Goal: Information Seeking & Learning: Learn about a topic

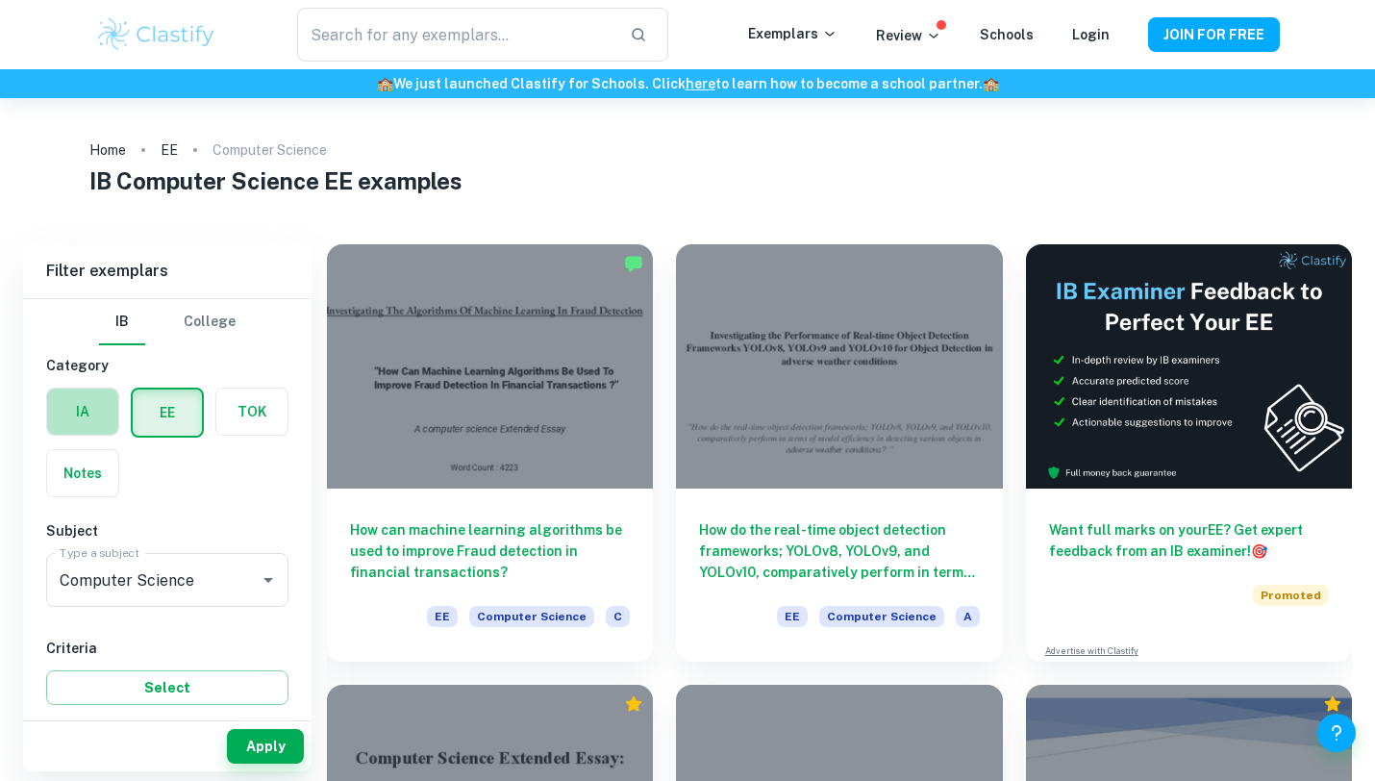
click at [64, 409] on label "button" at bounding box center [82, 411] width 71 height 46
click at [0, 0] on input "radio" at bounding box center [0, 0] width 0 height 0
click at [250, 576] on icon "Clear" at bounding box center [243, 579] width 19 height 19
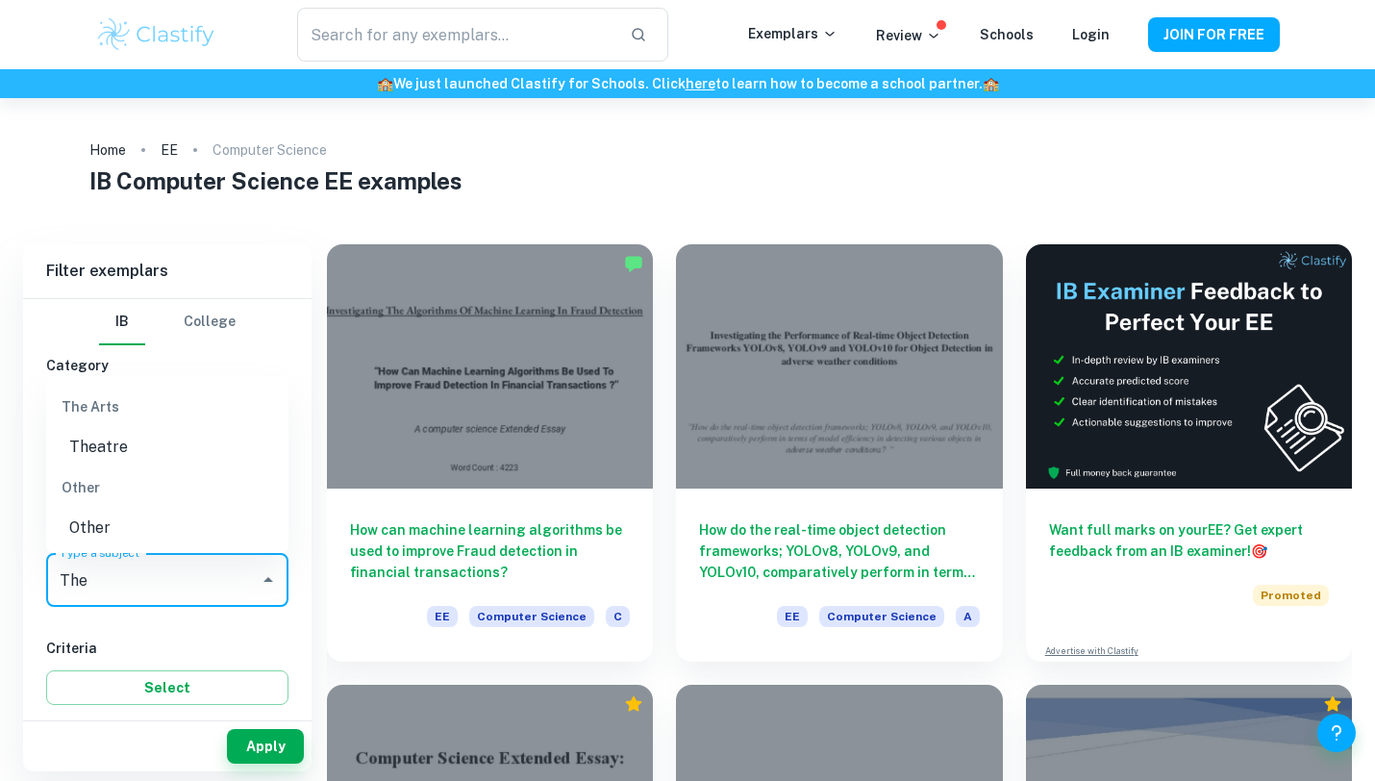
click at [137, 444] on li "Theatre" at bounding box center [167, 447] width 242 height 35
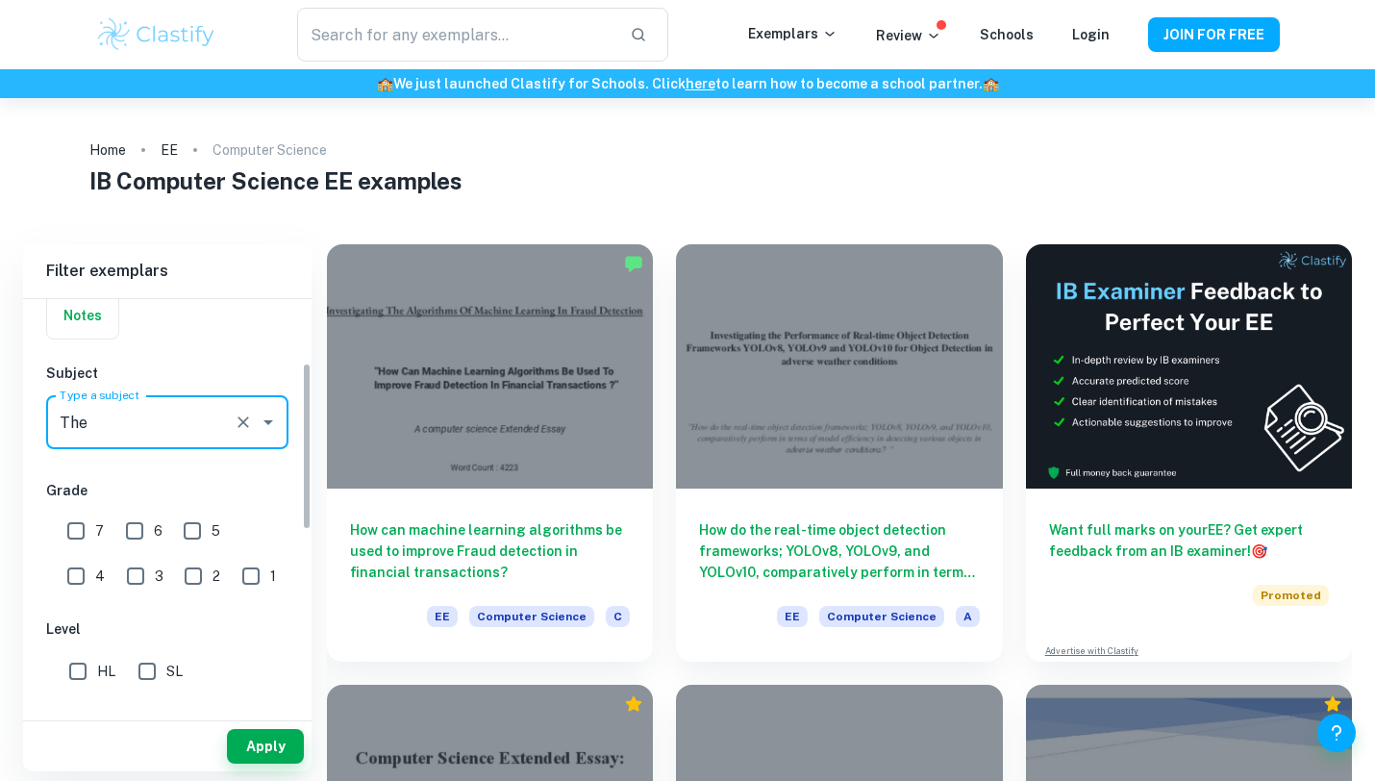
scroll to position [157, 0]
type input "Theatre"
click at [97, 661] on span "HL" at bounding box center [106, 671] width 18 height 21
click at [97, 661] on input "HL" at bounding box center [78, 672] width 38 height 38
checkbox input "true"
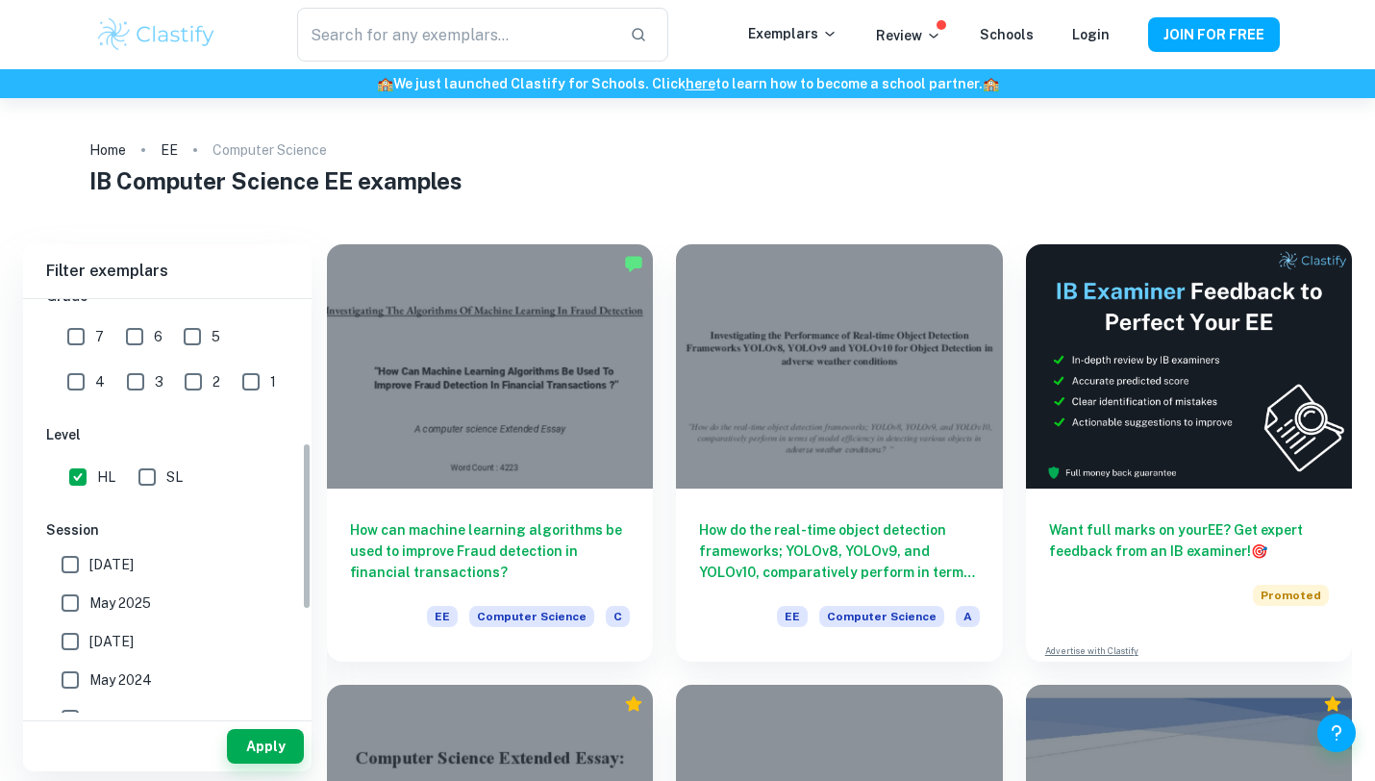
scroll to position [356, 0]
click at [91, 683] on span "May 2024" at bounding box center [120, 675] width 62 height 21
click at [89, 683] on input "May 2024" at bounding box center [70, 676] width 38 height 38
checkbox input "true"
click at [101, 635] on span "[DATE]" at bounding box center [111, 637] width 44 height 21
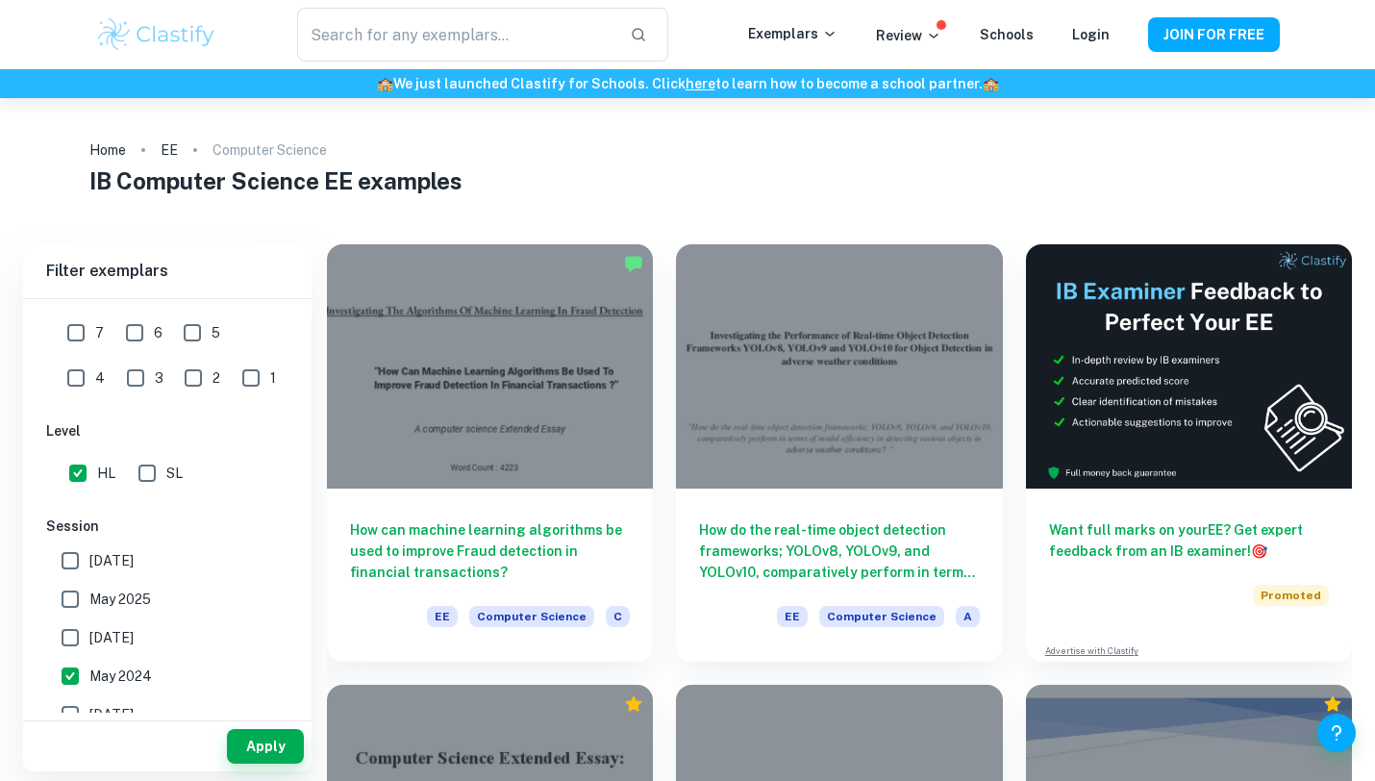
click at [89, 635] on input "[DATE]" at bounding box center [70, 637] width 38 height 38
checkbox input "true"
click at [109, 583] on label "May 2025" at bounding box center [162, 599] width 222 height 38
click at [89, 583] on input "May 2025" at bounding box center [70, 599] width 38 height 38
checkbox input "true"
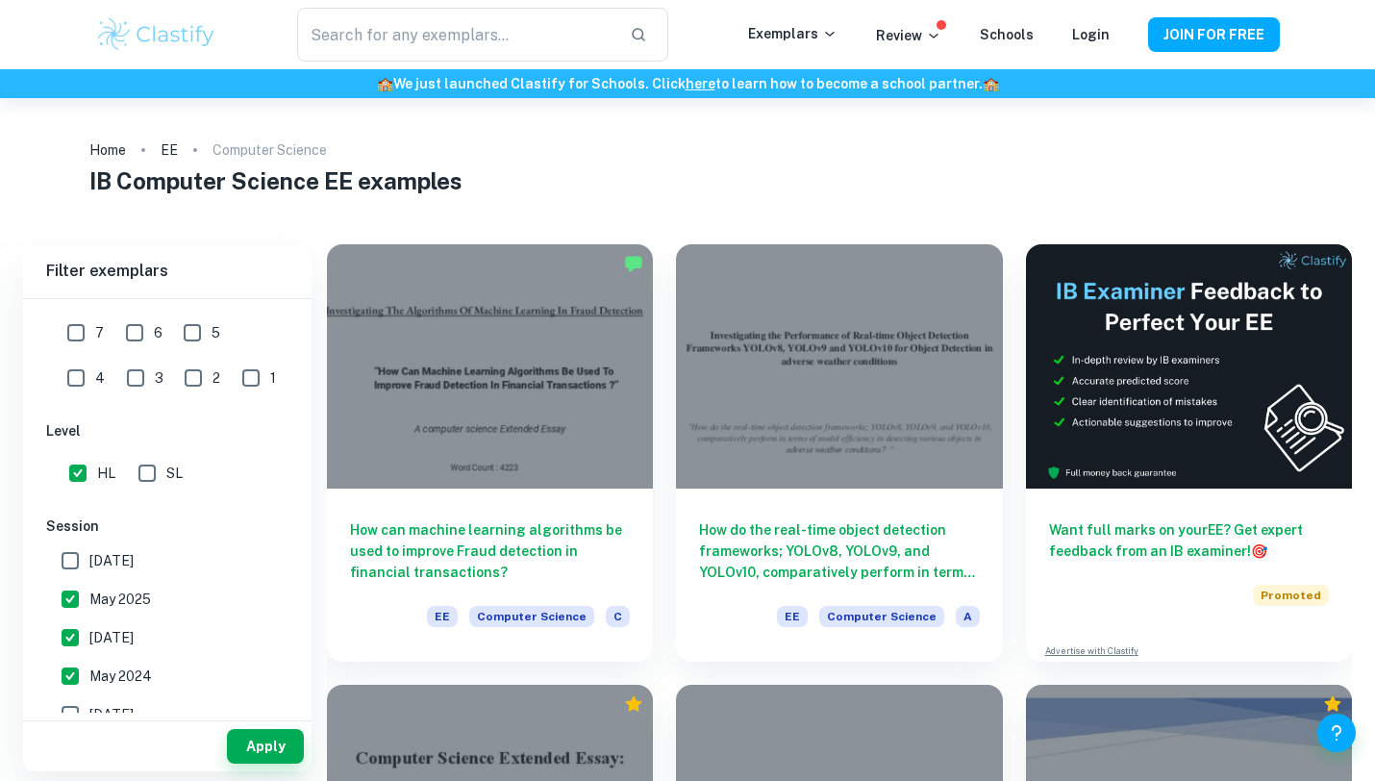
click at [112, 561] on span "[DATE]" at bounding box center [111, 560] width 44 height 21
click at [89, 561] on input "[DATE]" at bounding box center [70, 560] width 38 height 38
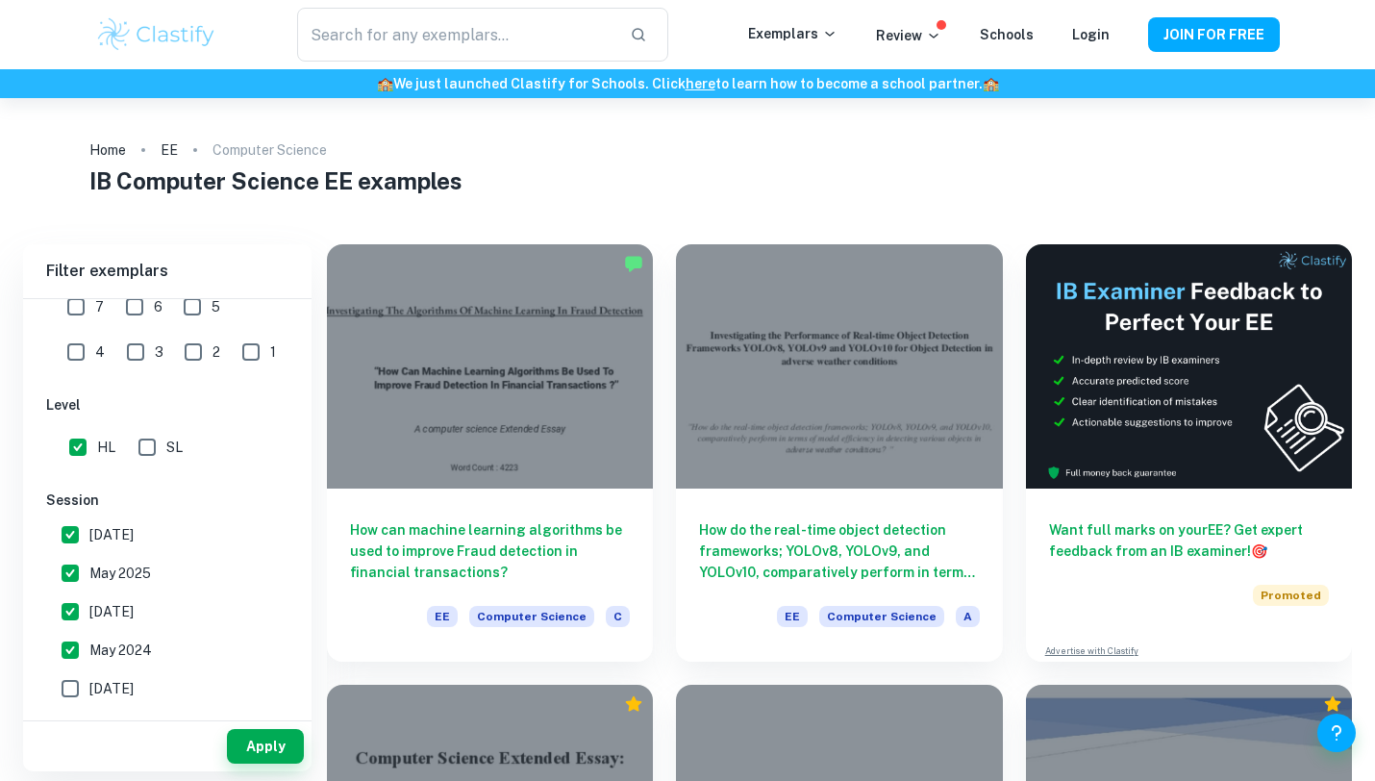
click at [123, 529] on span "[DATE]" at bounding box center [111, 534] width 44 height 21
click at [89, 529] on input "[DATE]" at bounding box center [70, 534] width 38 height 38
checkbox input "false"
click at [287, 754] on button "Apply" at bounding box center [265, 746] width 77 height 35
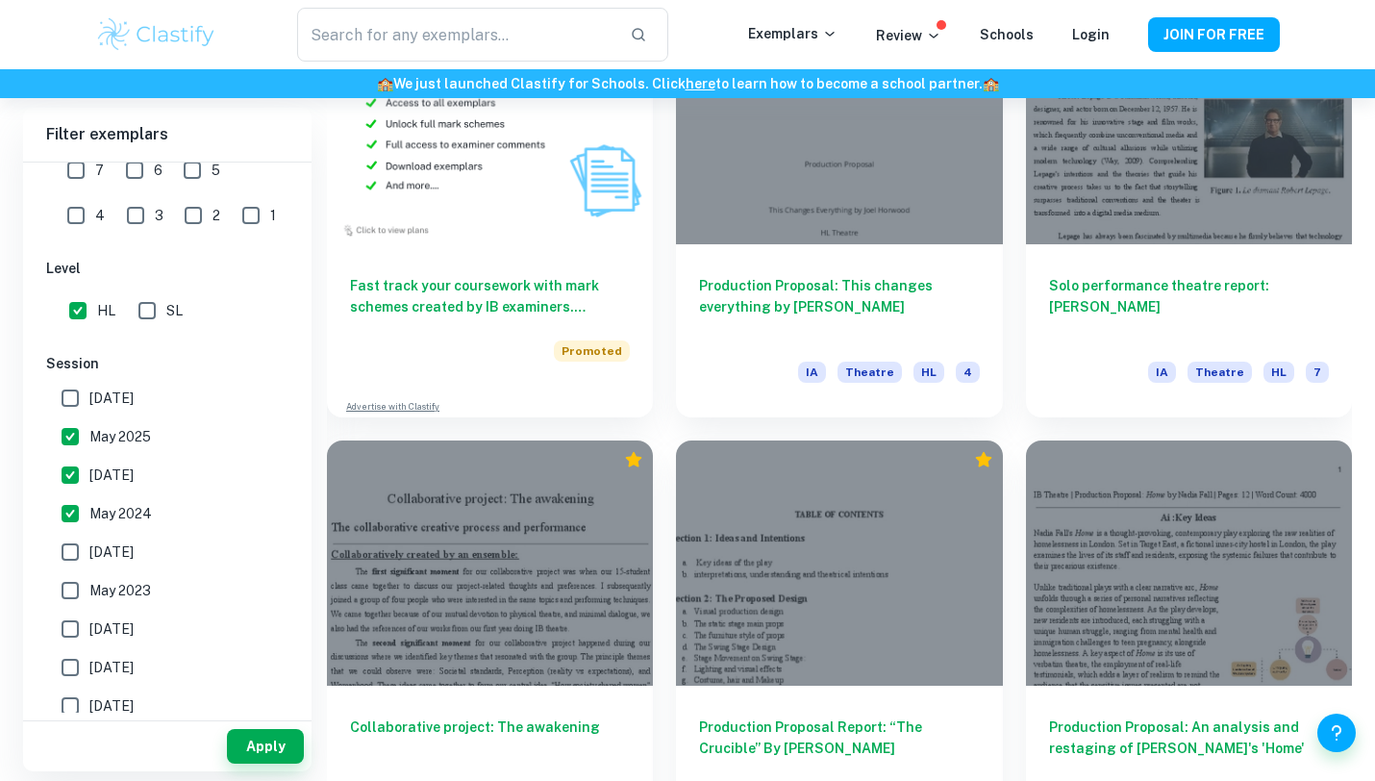
scroll to position [1428, 0]
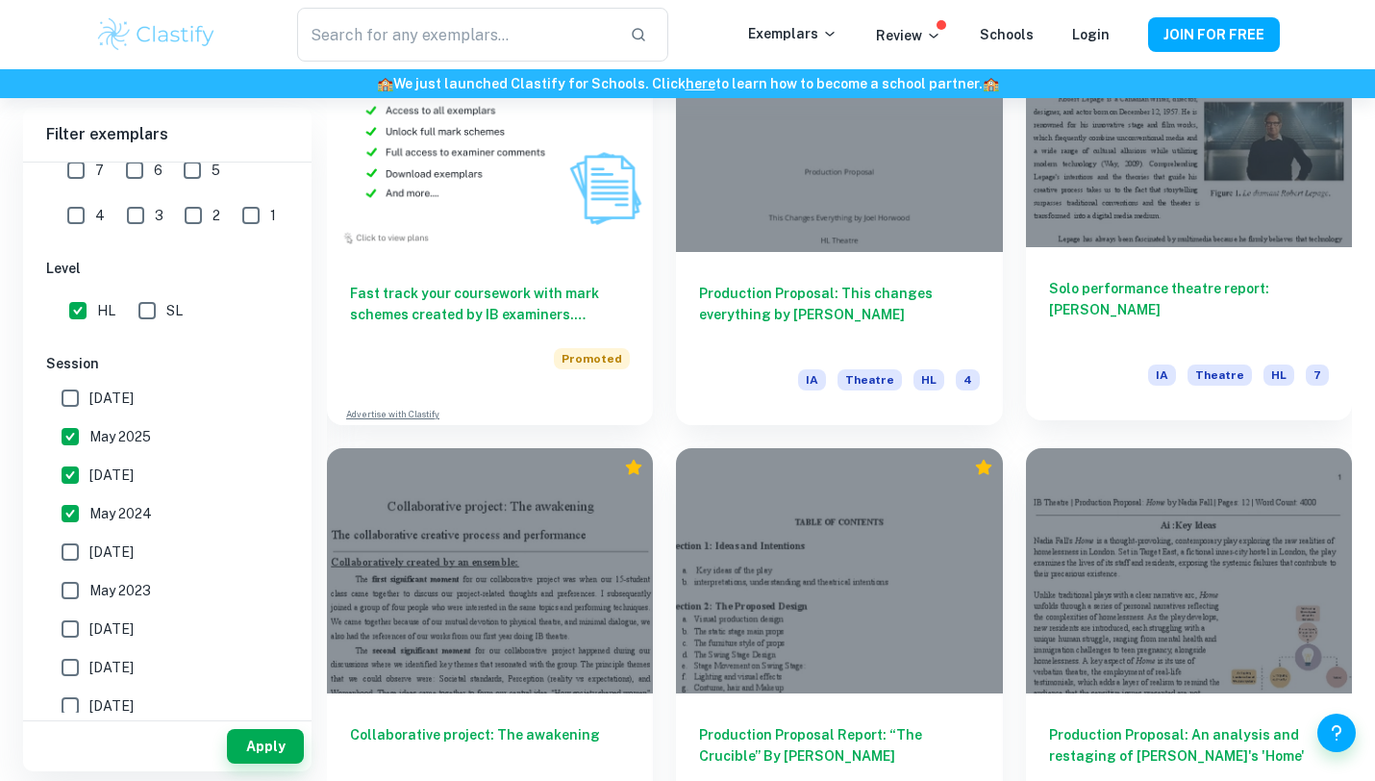
click at [1169, 207] on div at bounding box center [1189, 125] width 326 height 244
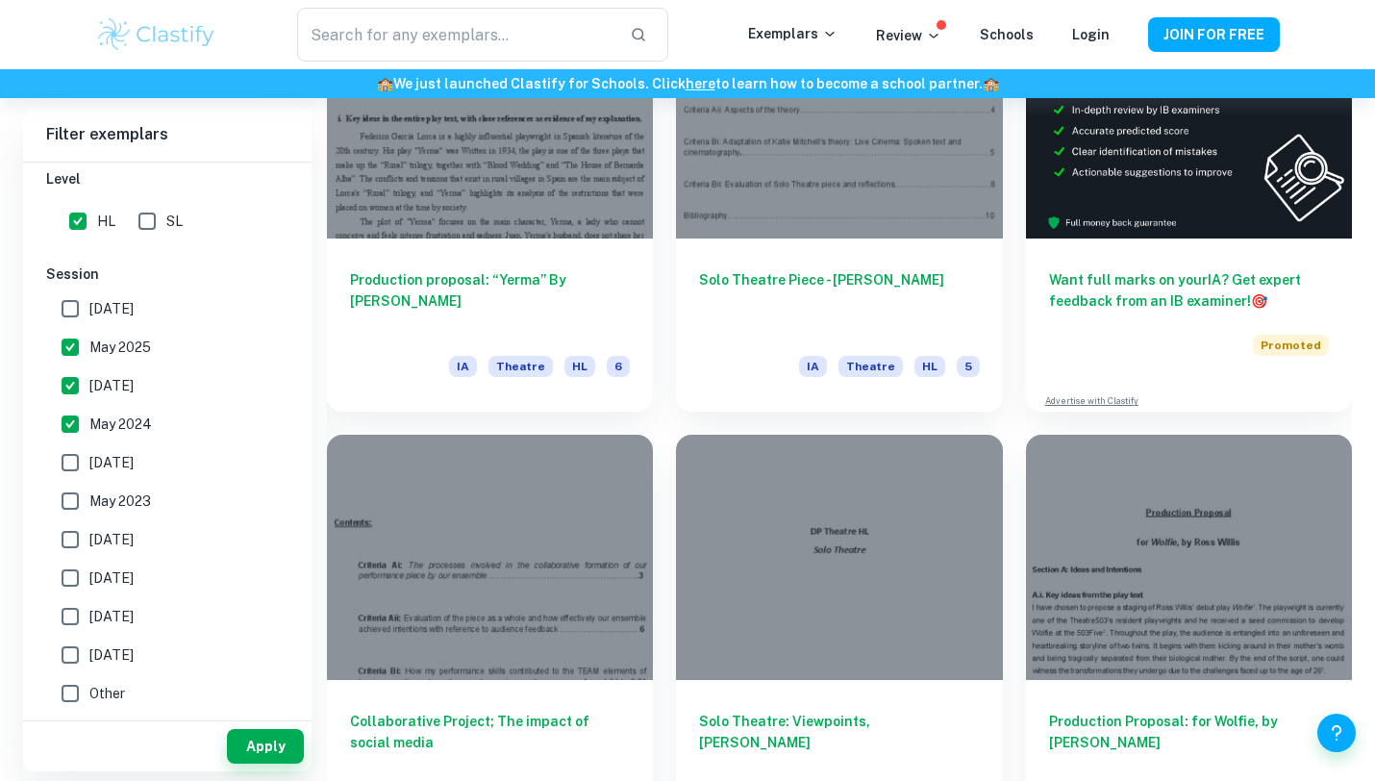
scroll to position [561, 0]
click at [242, 752] on button "Apply" at bounding box center [265, 746] width 77 height 35
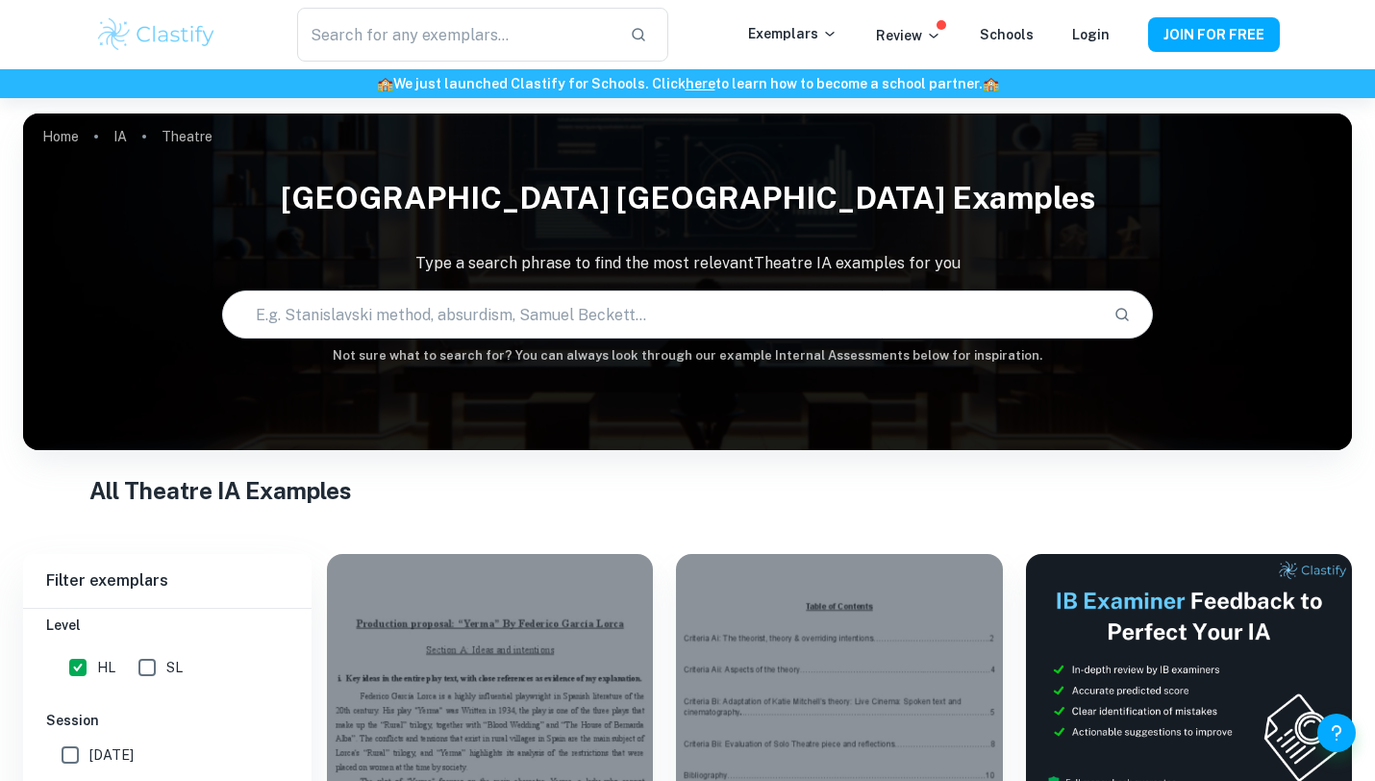
scroll to position [471, 0]
click at [486, 45] on input "text" at bounding box center [455, 35] width 317 height 54
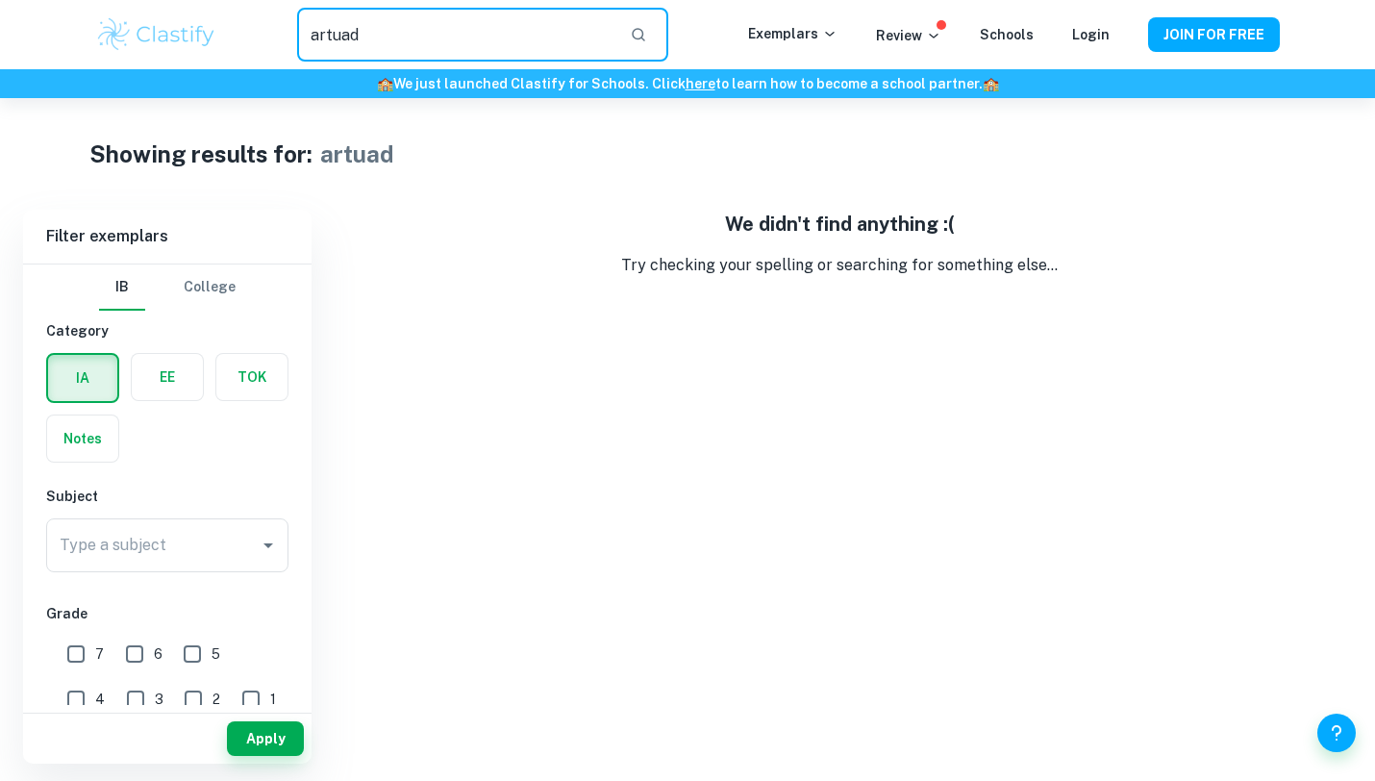
drag, startPoint x: 545, startPoint y: 37, endPoint x: 359, endPoint y: 37, distance: 186.5
click at [359, 37] on input "artuad" at bounding box center [455, 35] width 317 height 54
type input "a"
paste input "[PERSON_NAME]"
type input "[PERSON_NAME]"
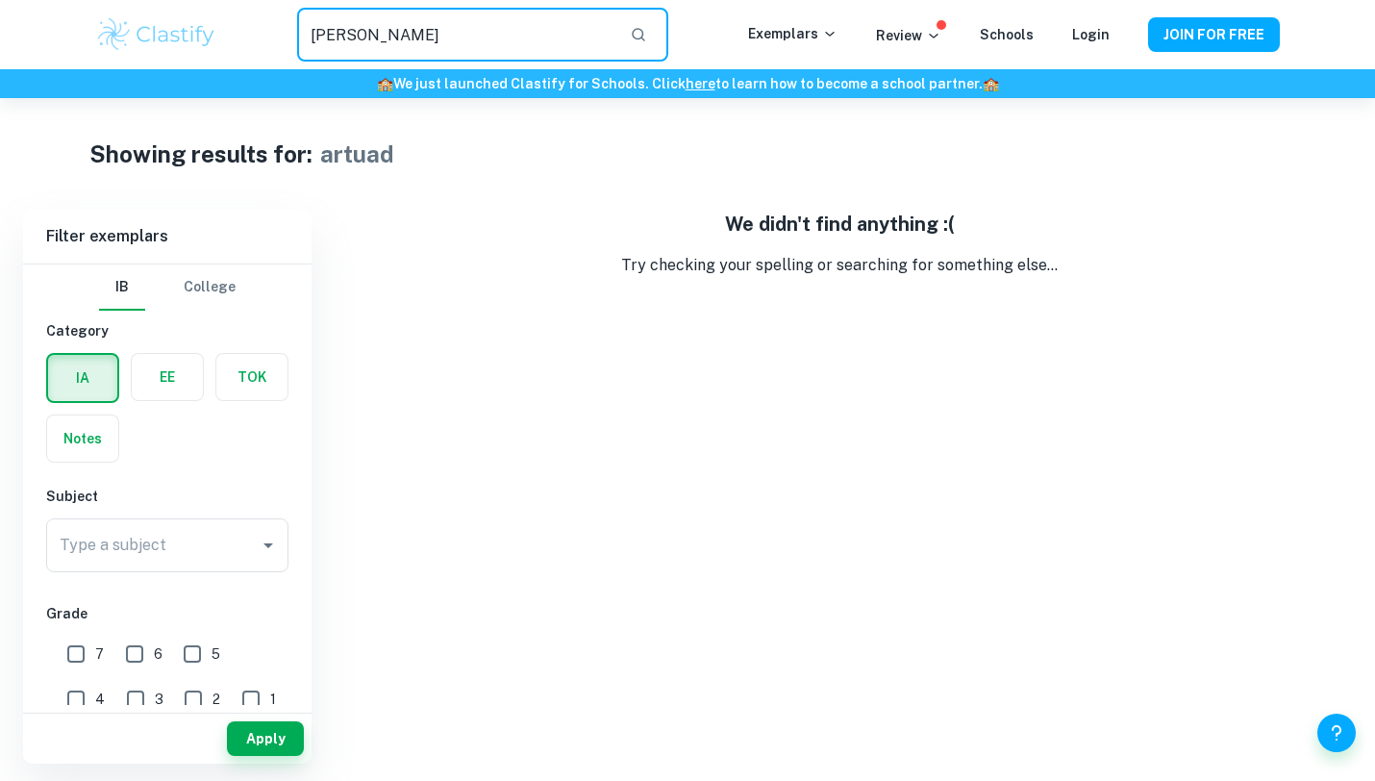
click at [638, 38] on icon "button" at bounding box center [638, 34] width 17 height 17
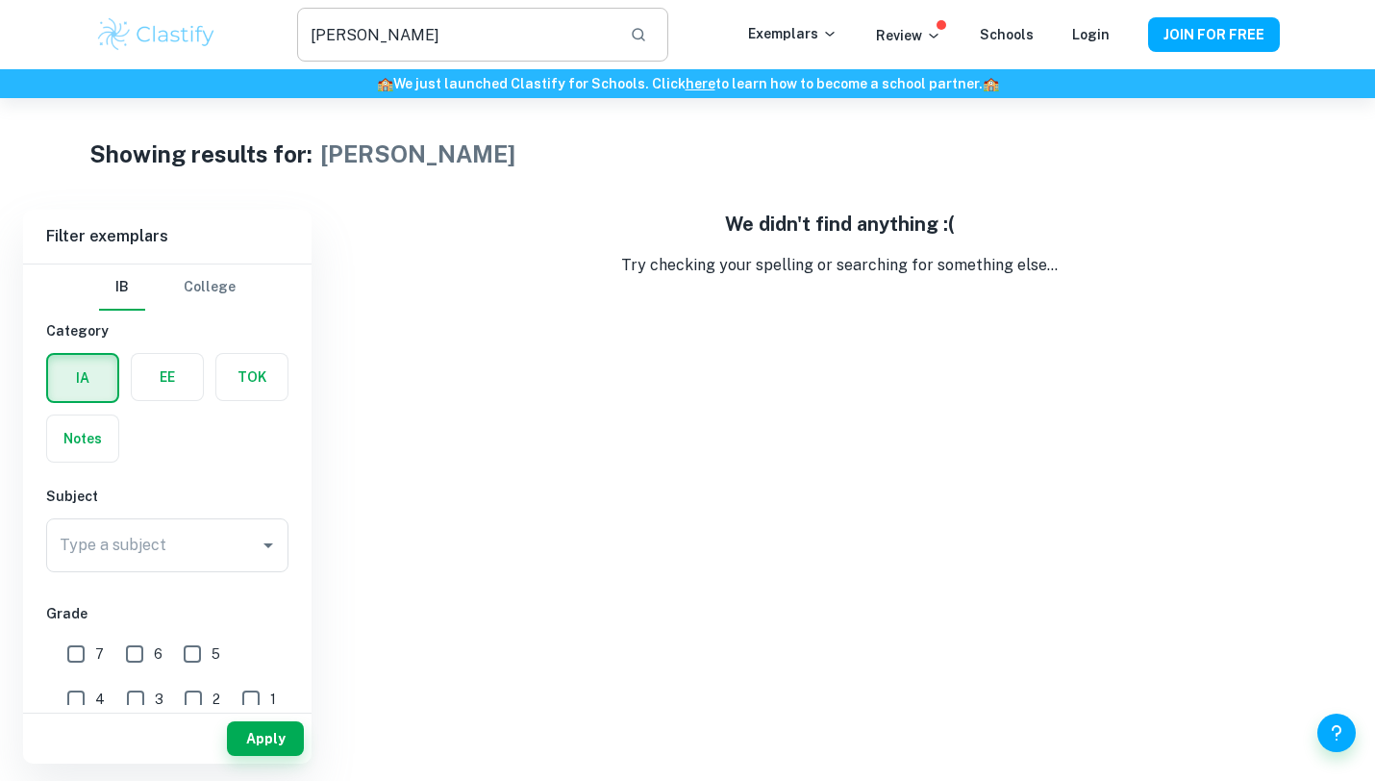
click at [646, 34] on icon "button" at bounding box center [638, 34] width 17 height 17
click at [214, 537] on input "Type a subject" at bounding box center [153, 545] width 196 height 37
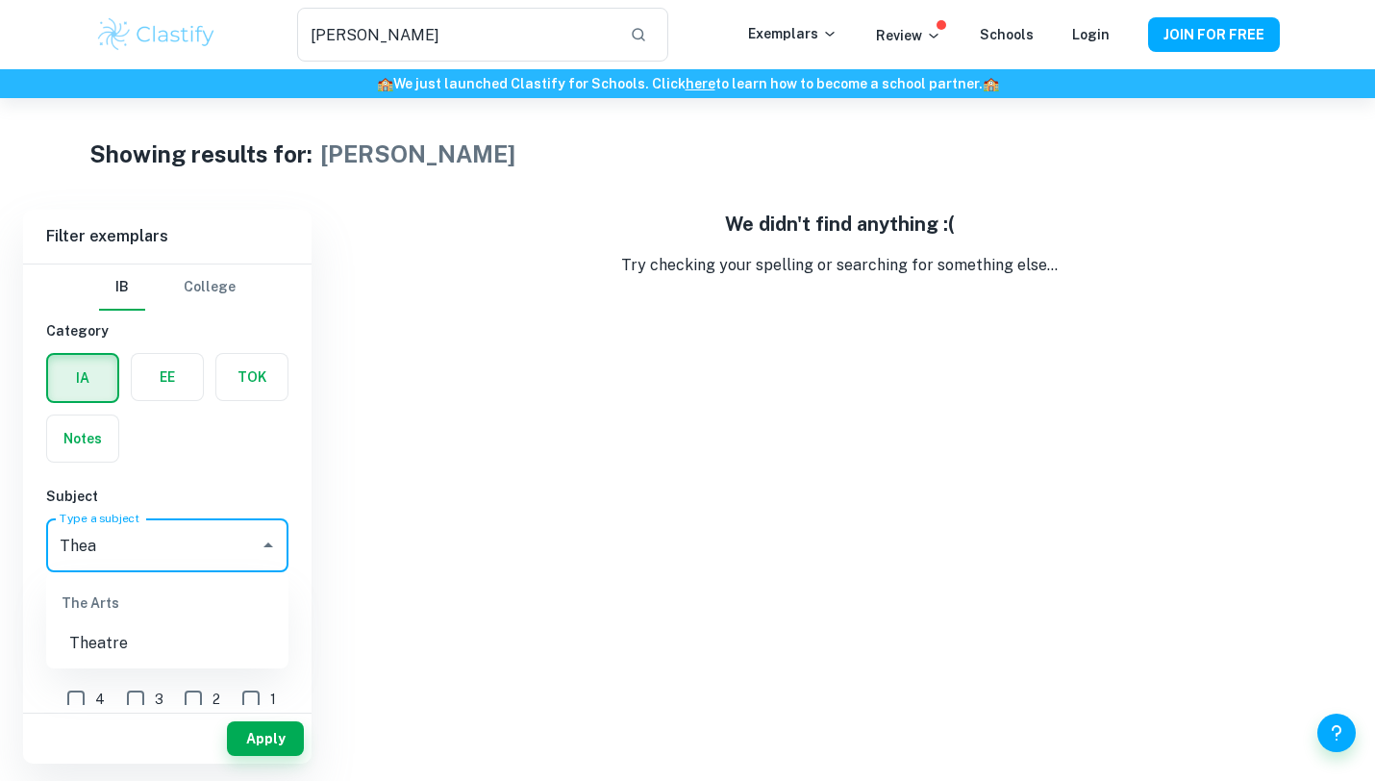
click at [201, 629] on li "Theatre" at bounding box center [167, 643] width 242 height 35
type input "Theatre"
click at [273, 738] on button "Apply" at bounding box center [265, 738] width 77 height 35
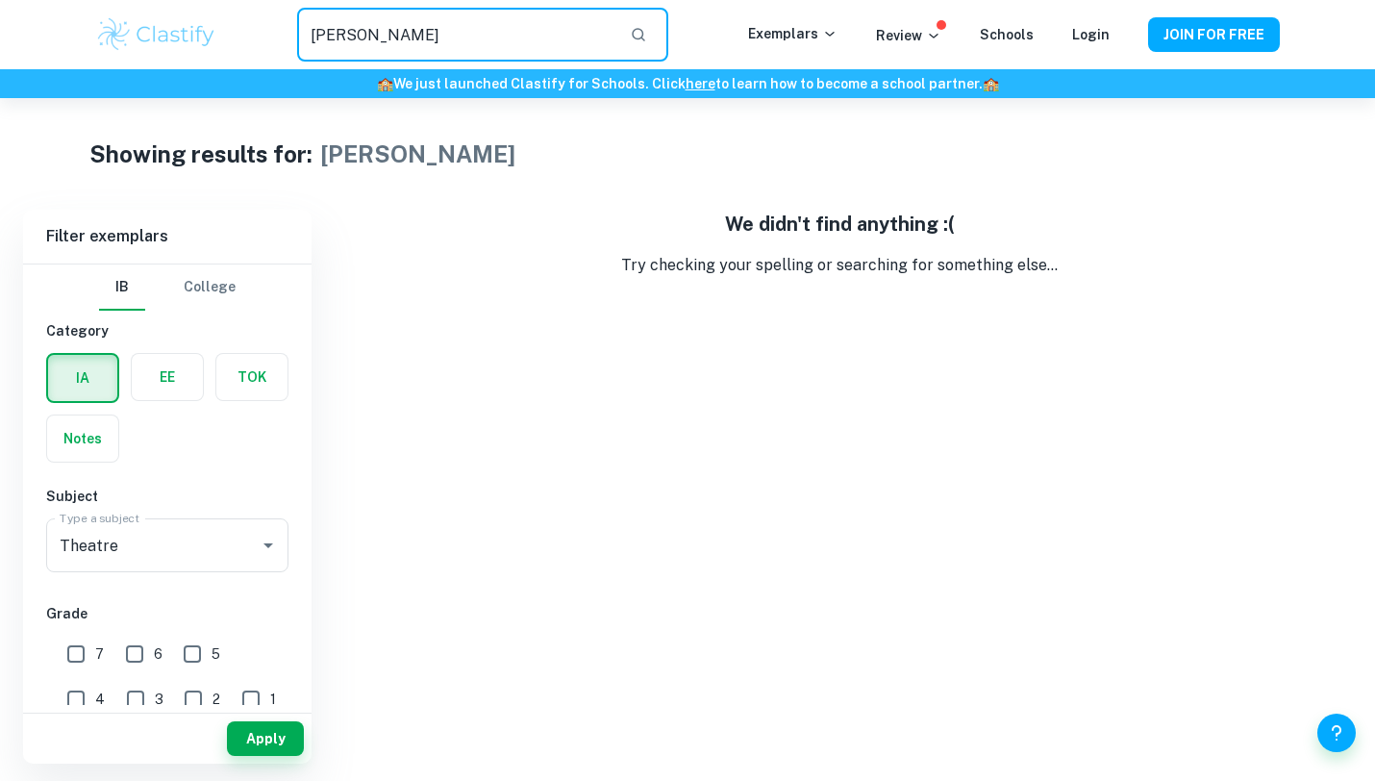
click at [486, 25] on input "[PERSON_NAME]" at bounding box center [455, 35] width 317 height 54
drag, startPoint x: 584, startPoint y: 38, endPoint x: 137, endPoint y: 38, distance: 447.1
click at [137, 38] on div "[PERSON_NAME] ​ Exemplars Review Schools Login JOIN FOR FREE" at bounding box center [687, 35] width 1231 height 54
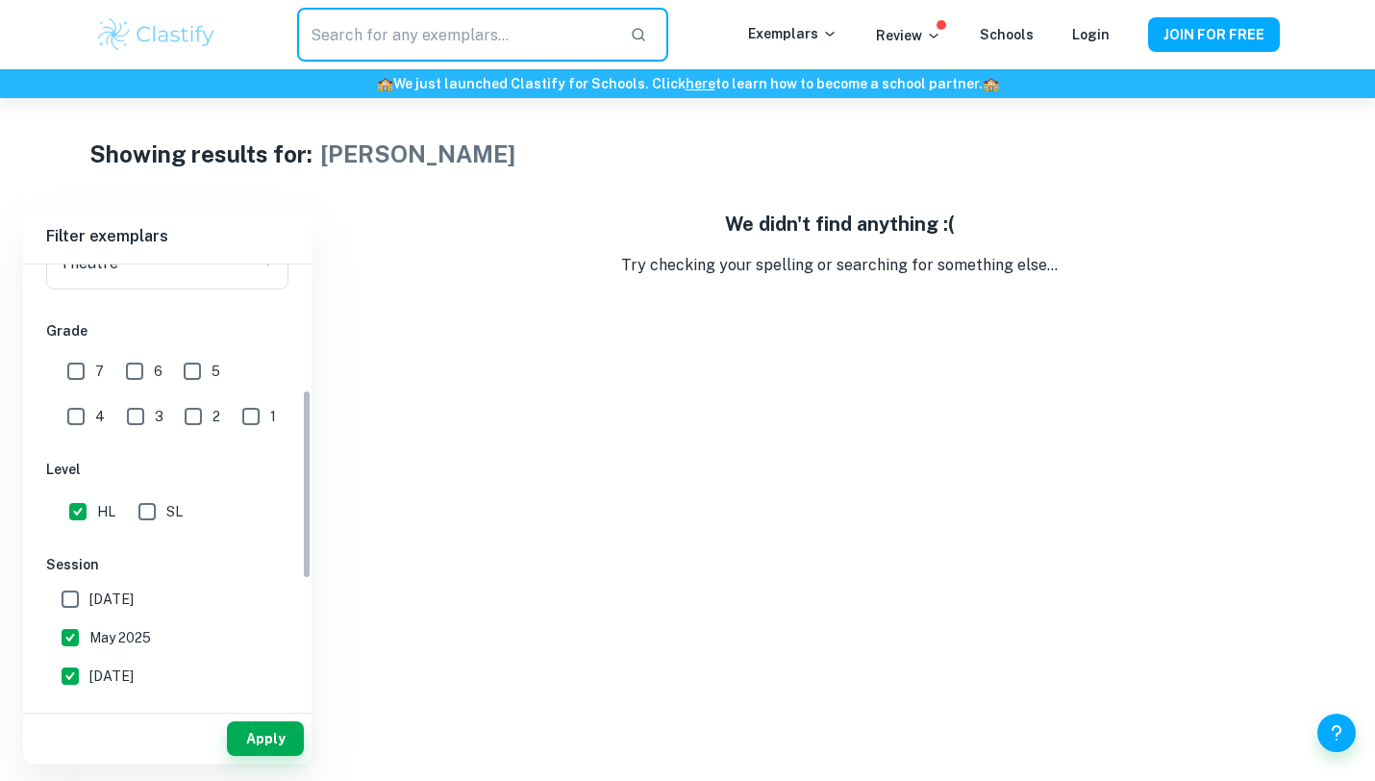
scroll to position [289, 0]
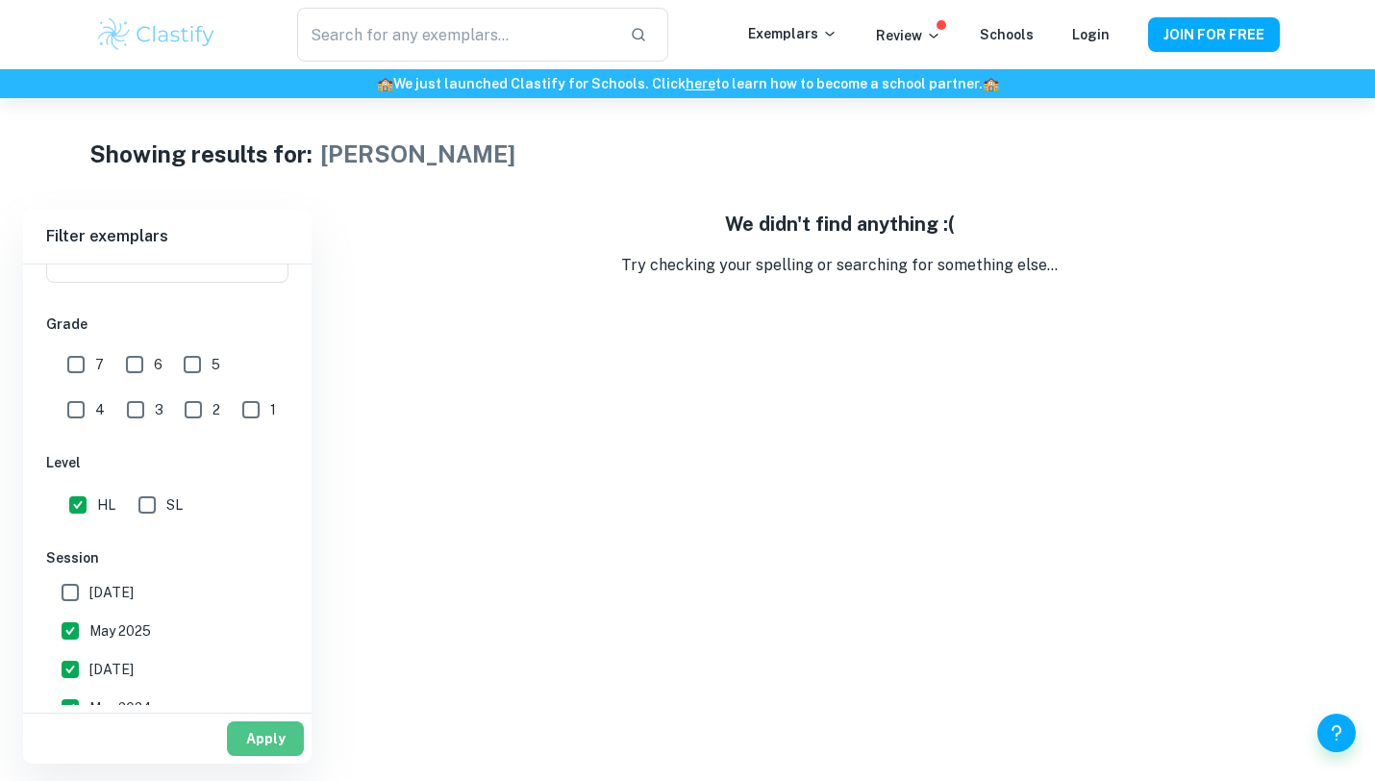
click at [271, 752] on button "Apply" at bounding box center [265, 738] width 77 height 35
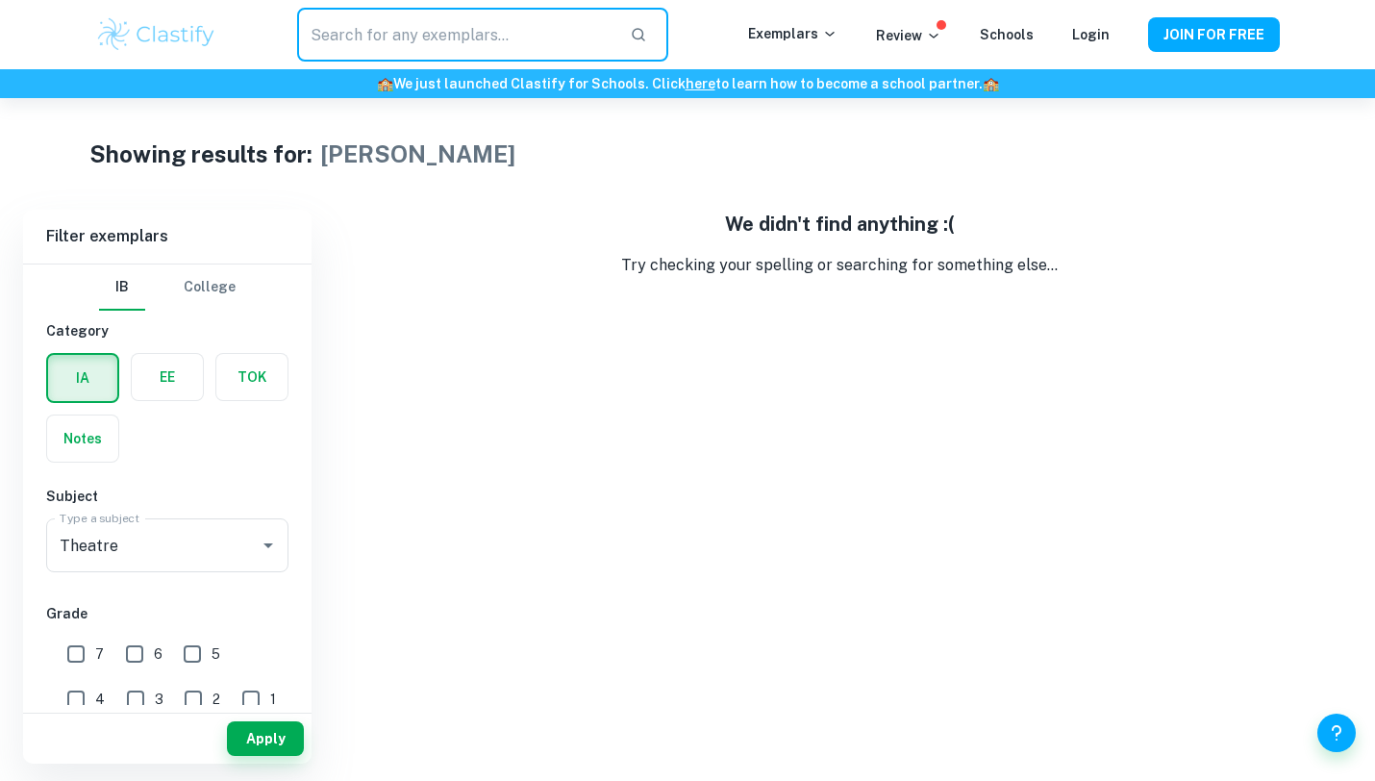
drag, startPoint x: 521, startPoint y: 39, endPoint x: 219, endPoint y: 76, distance: 304.1
click at [219, 76] on header "​ Exemplars Review Schools Login JOIN FOR FREE 🏫 We just launched Clastify for …" at bounding box center [687, 49] width 1375 height 98
drag, startPoint x: 430, startPoint y: 26, endPoint x: 287, endPoint y: 26, distance: 143.3
click at [287, 26] on div "​" at bounding box center [482, 35] width 531 height 54
type input "[PERSON_NAME]"
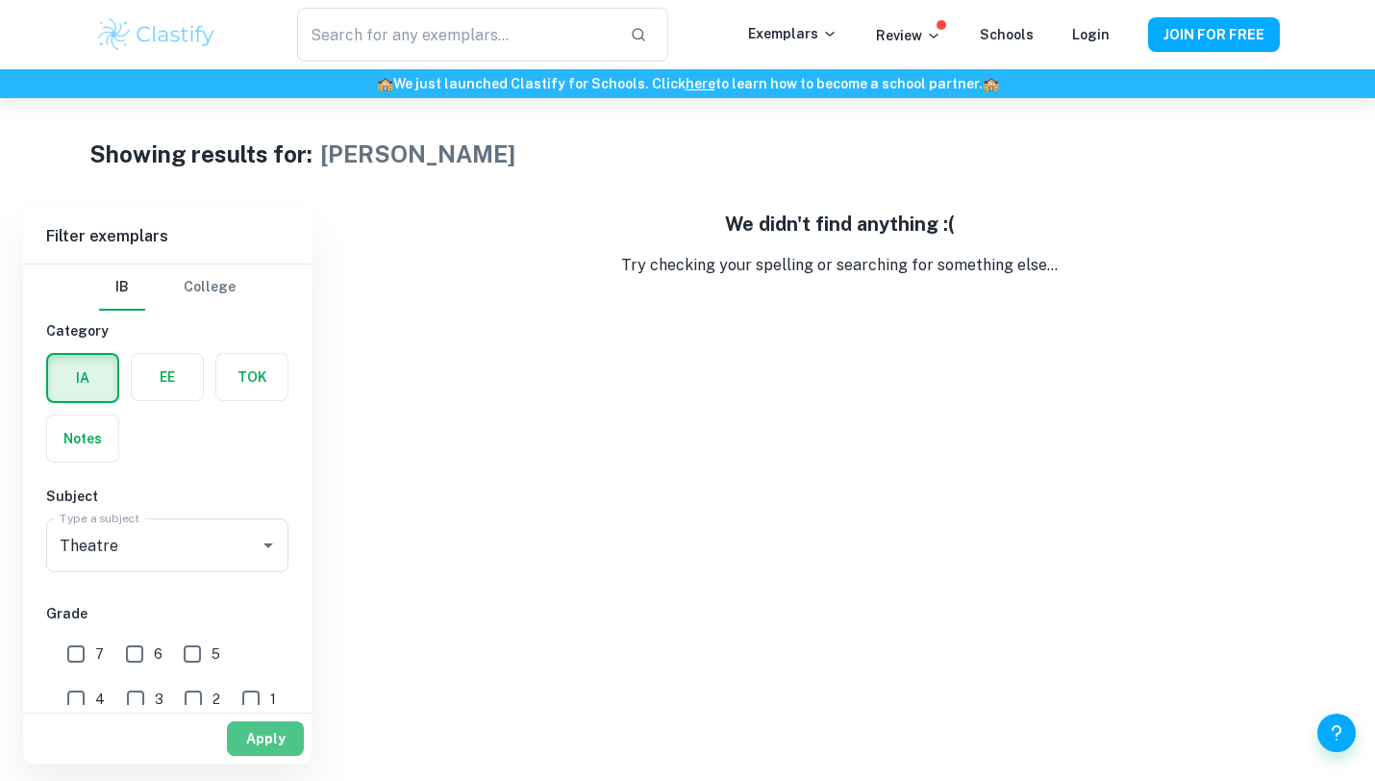
click at [282, 725] on button "Apply" at bounding box center [265, 738] width 77 height 35
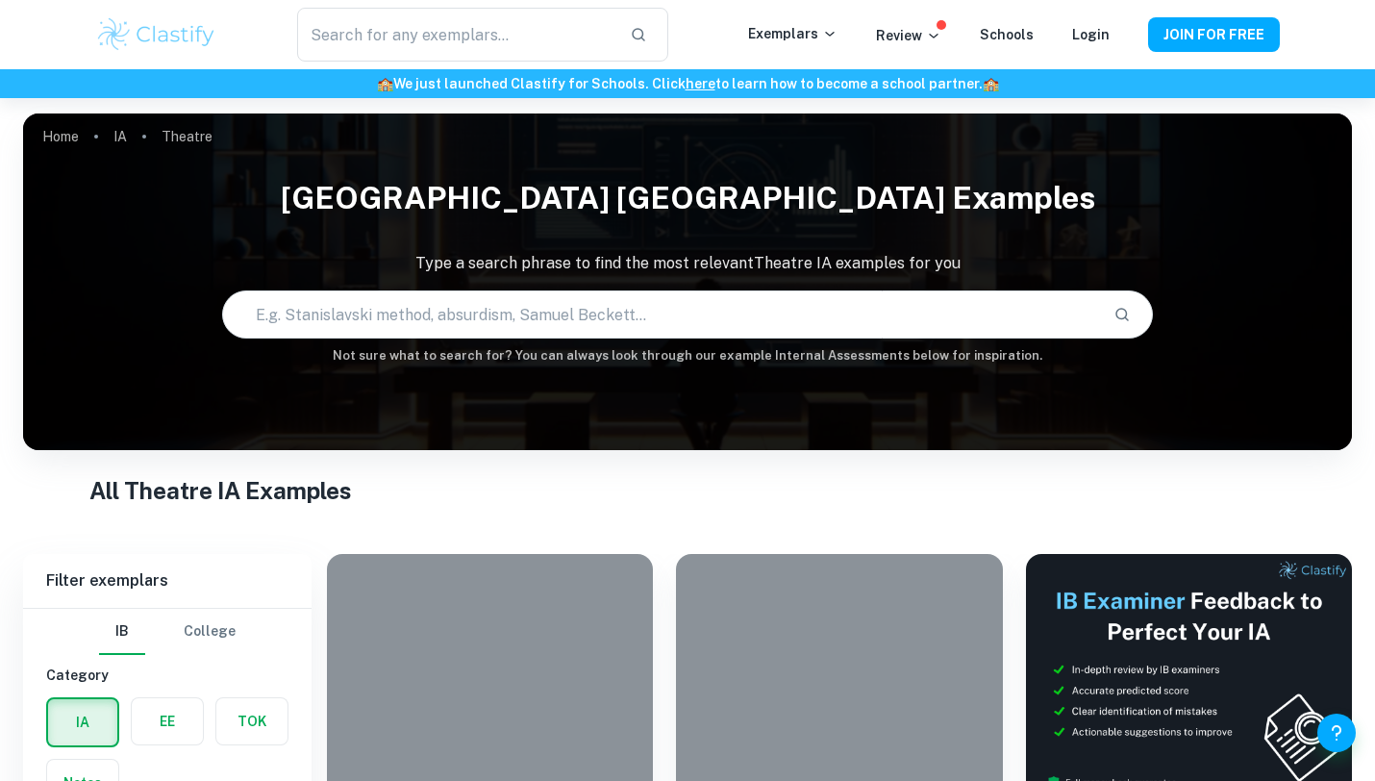
drag, startPoint x: 477, startPoint y: 780, endPoint x: 843, endPoint y: 121, distance: 753.6
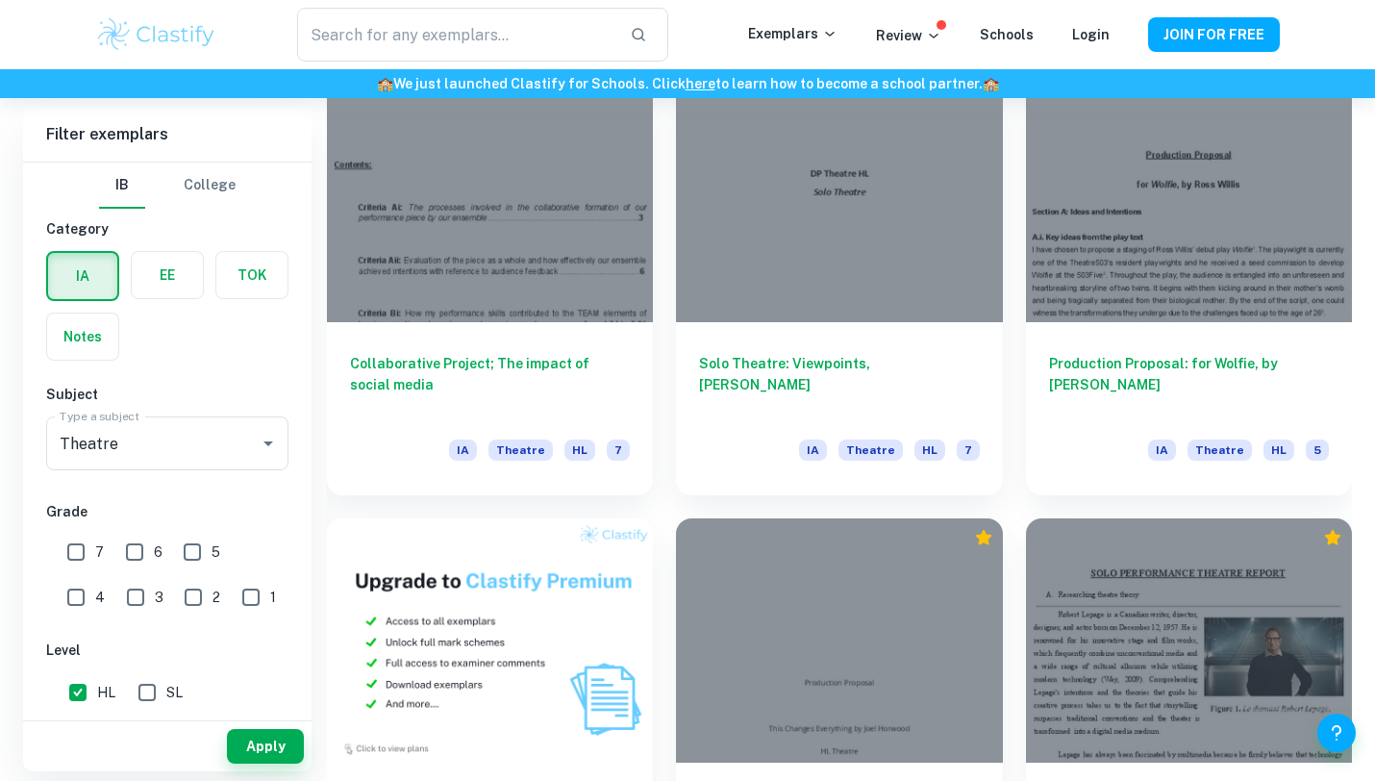
scroll to position [924, 0]
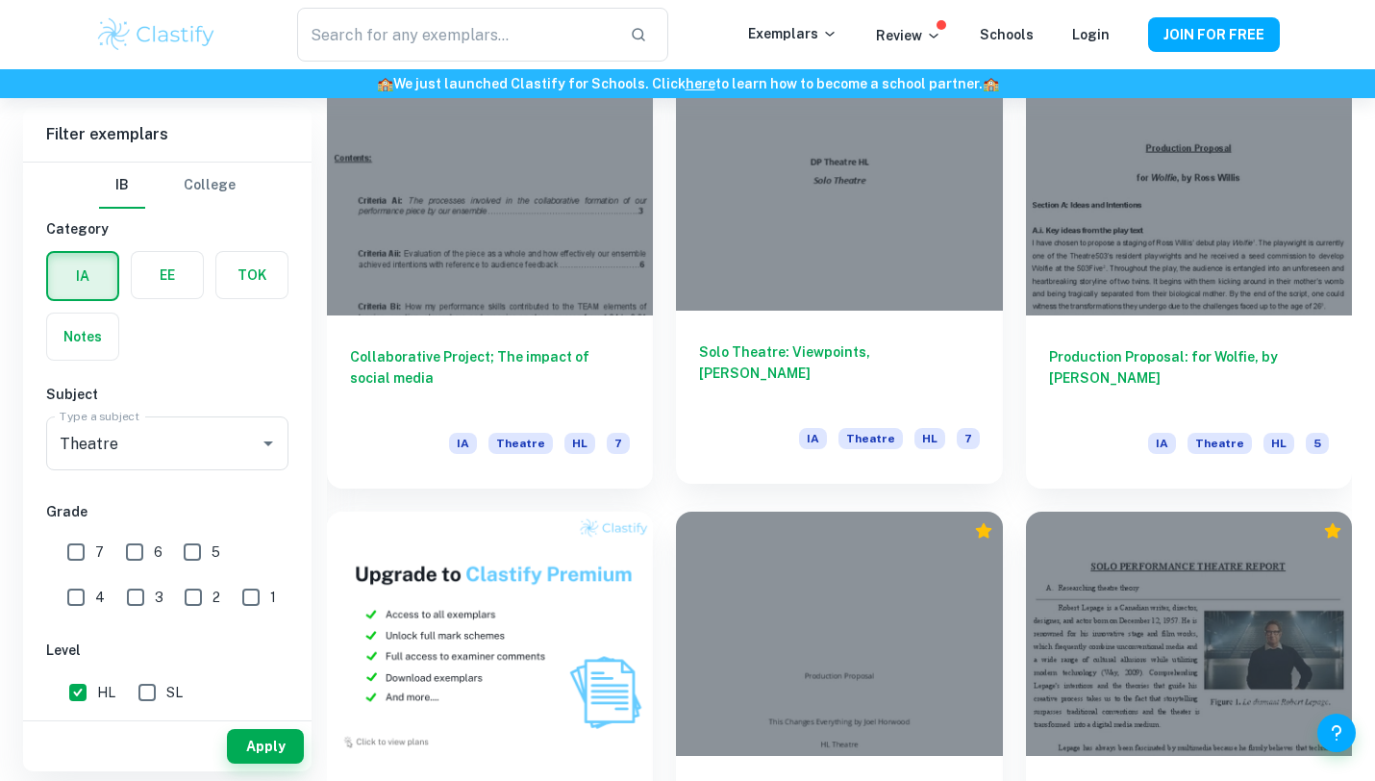
click at [762, 174] on div at bounding box center [839, 187] width 326 height 244
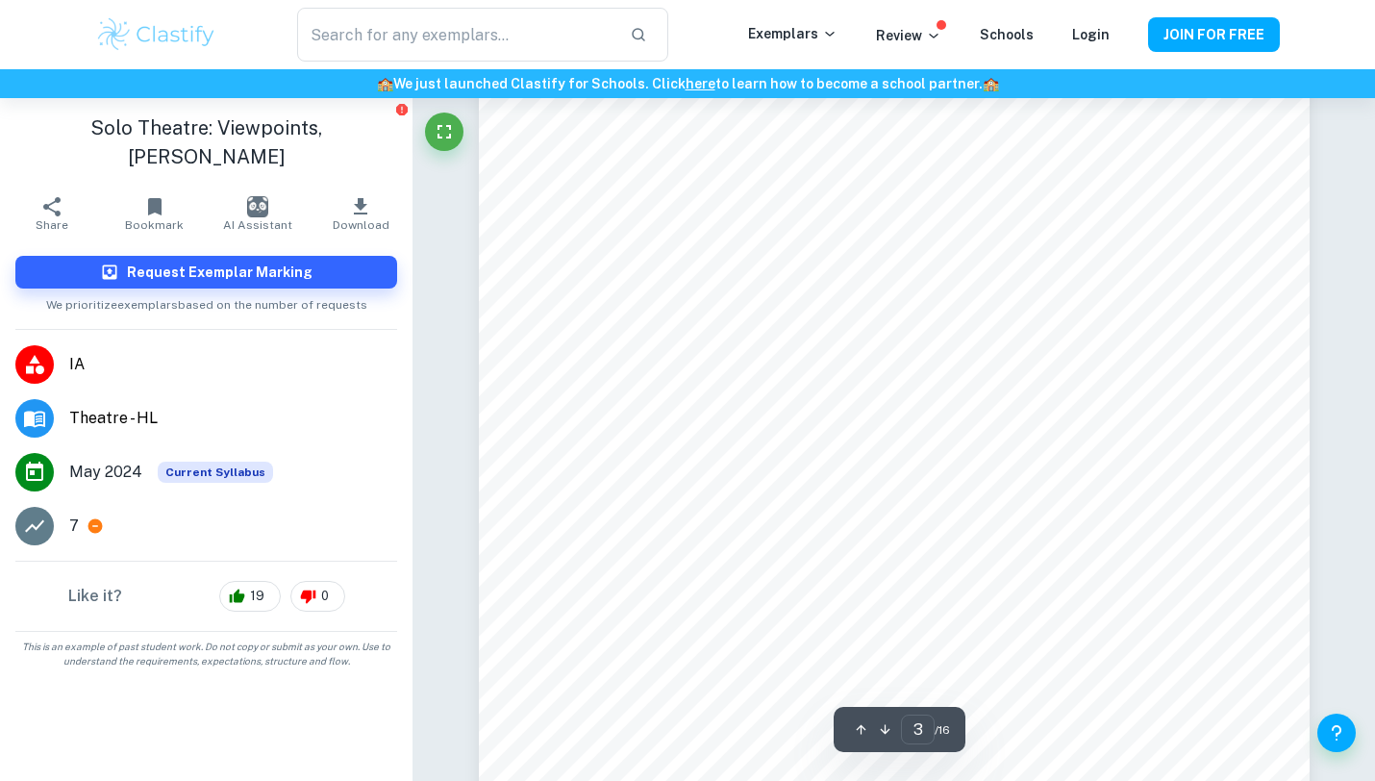
scroll to position [3165, 0]
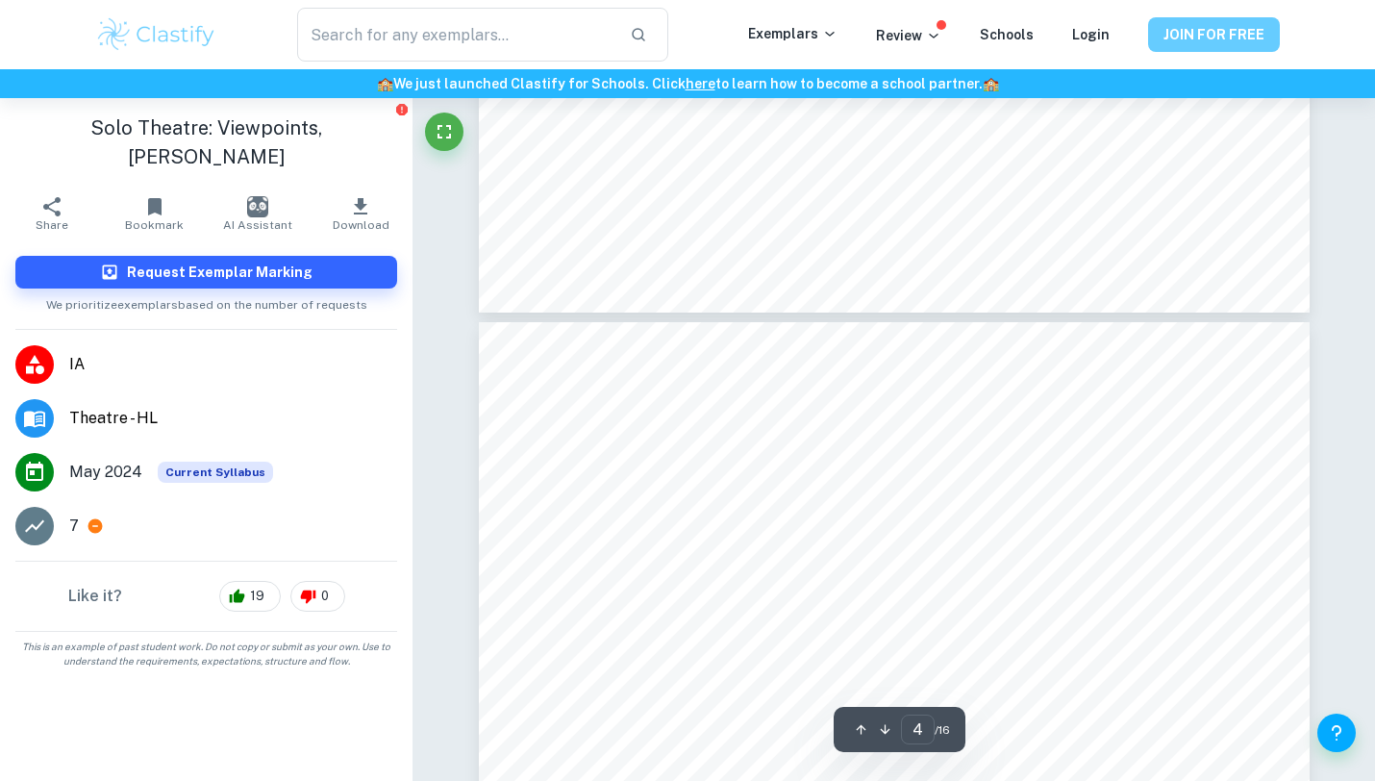
type input "5"
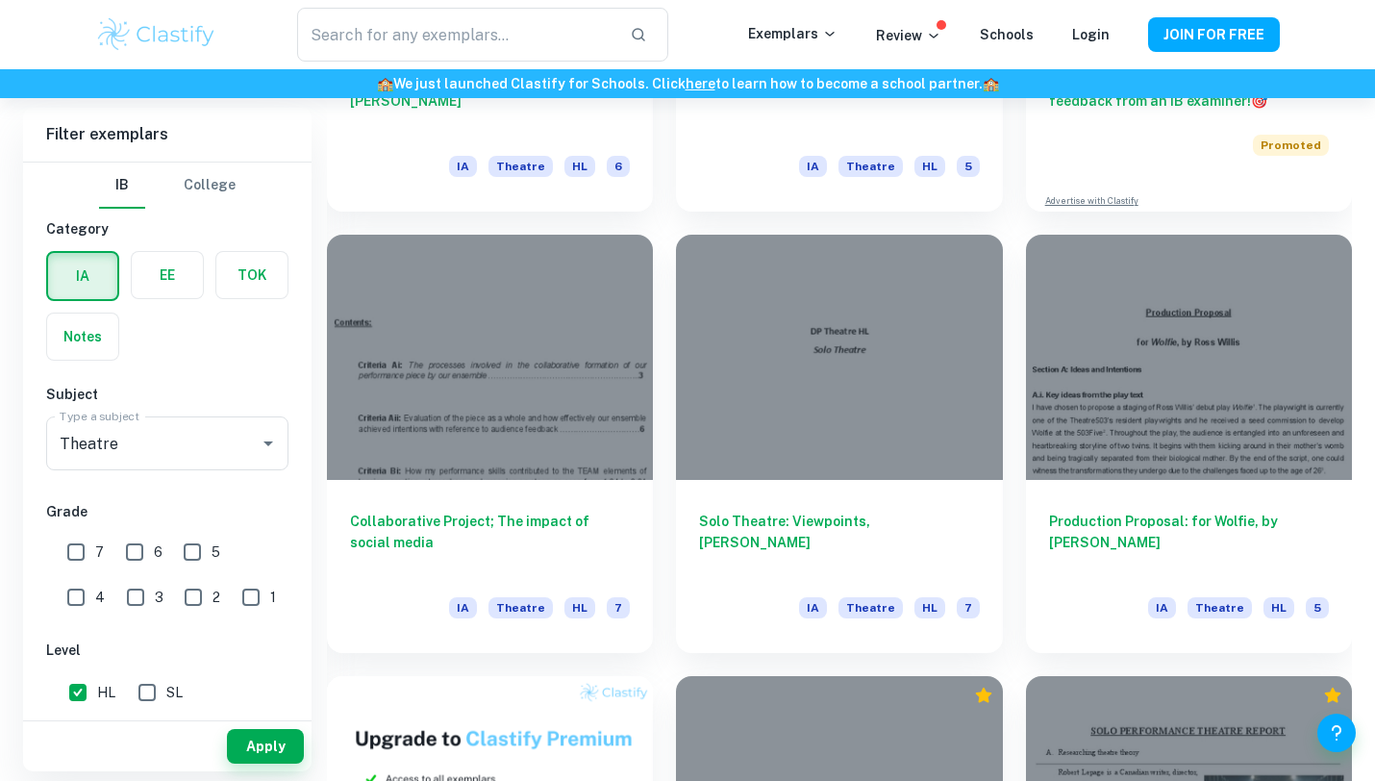
scroll to position [762, 0]
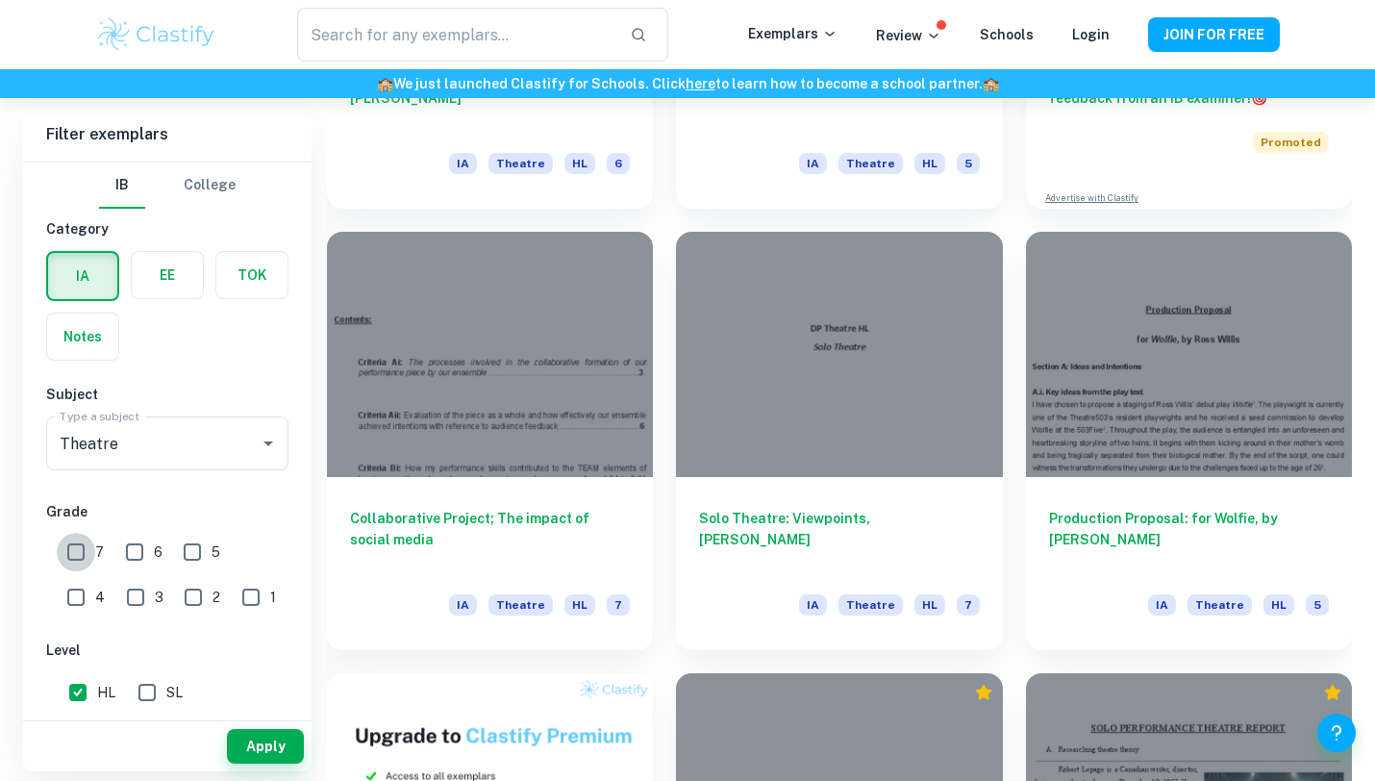
click at [69, 552] on input "7" at bounding box center [76, 552] width 38 height 38
checkbox input "true"
click at [285, 752] on button "Apply" at bounding box center [265, 746] width 77 height 35
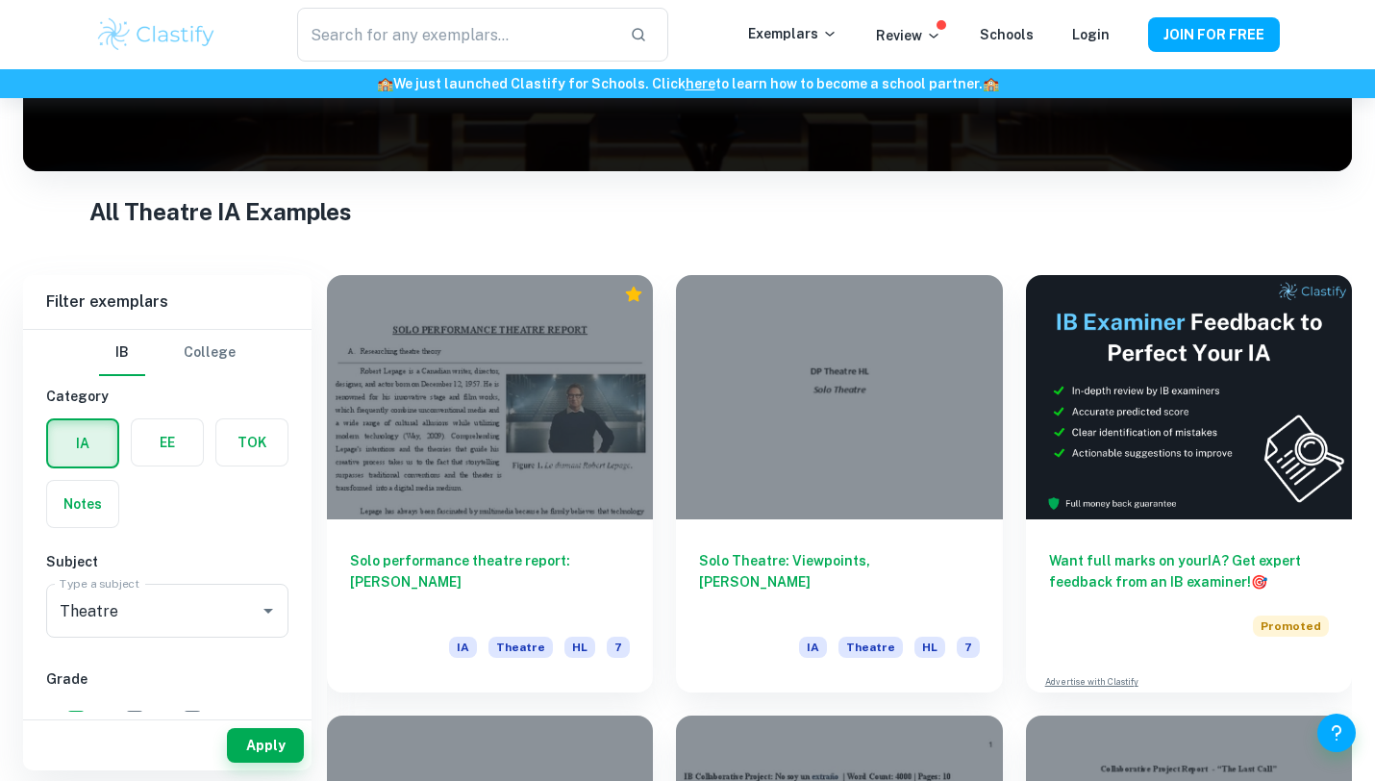
scroll to position [278, 0]
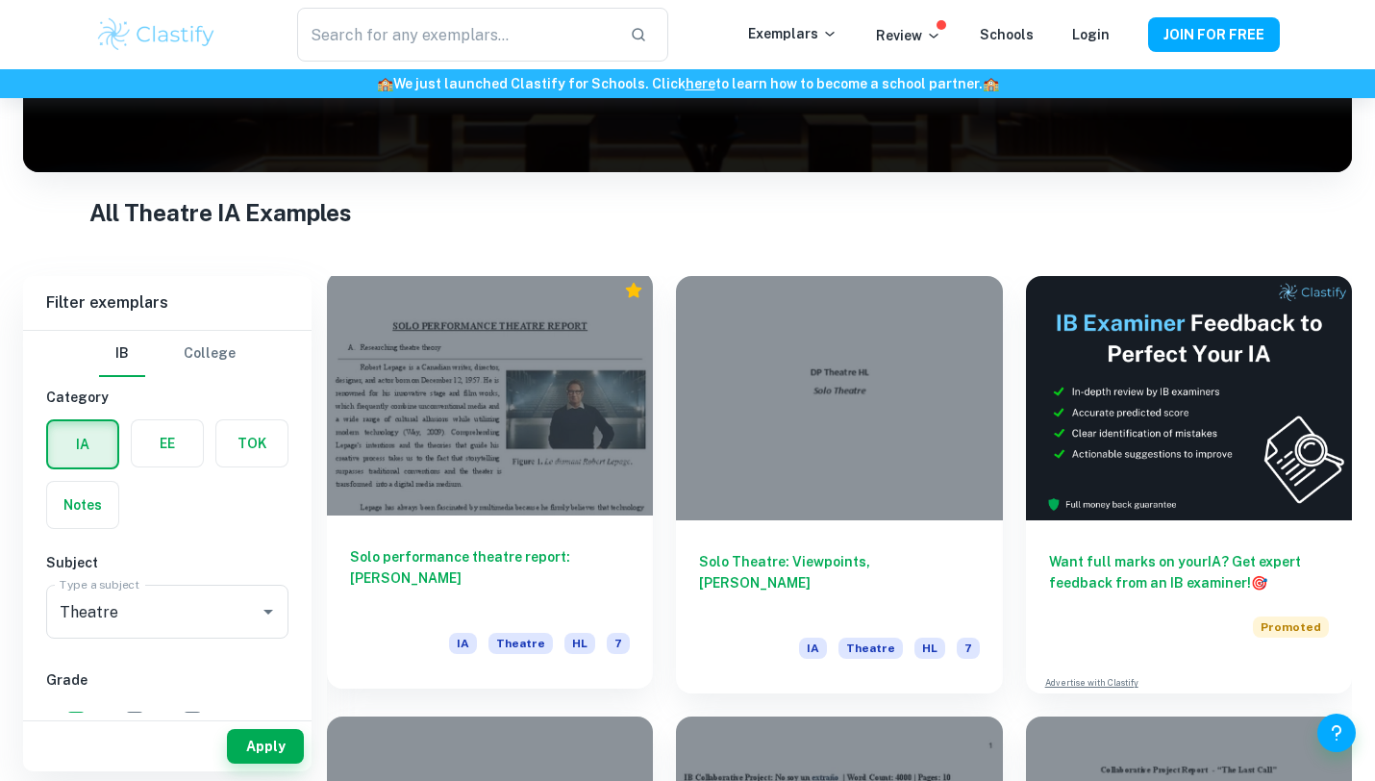
click at [453, 425] on div at bounding box center [490, 393] width 326 height 244
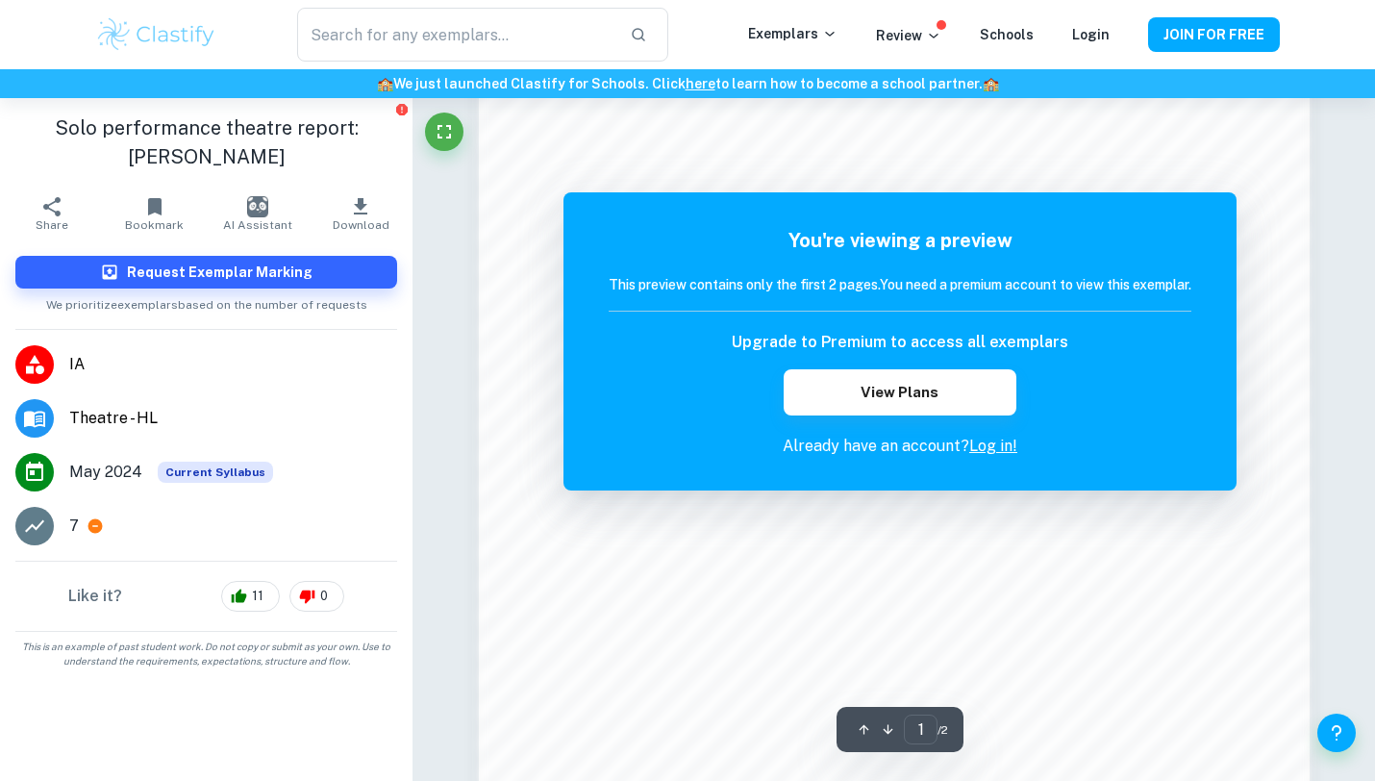
scroll to position [1658, 0]
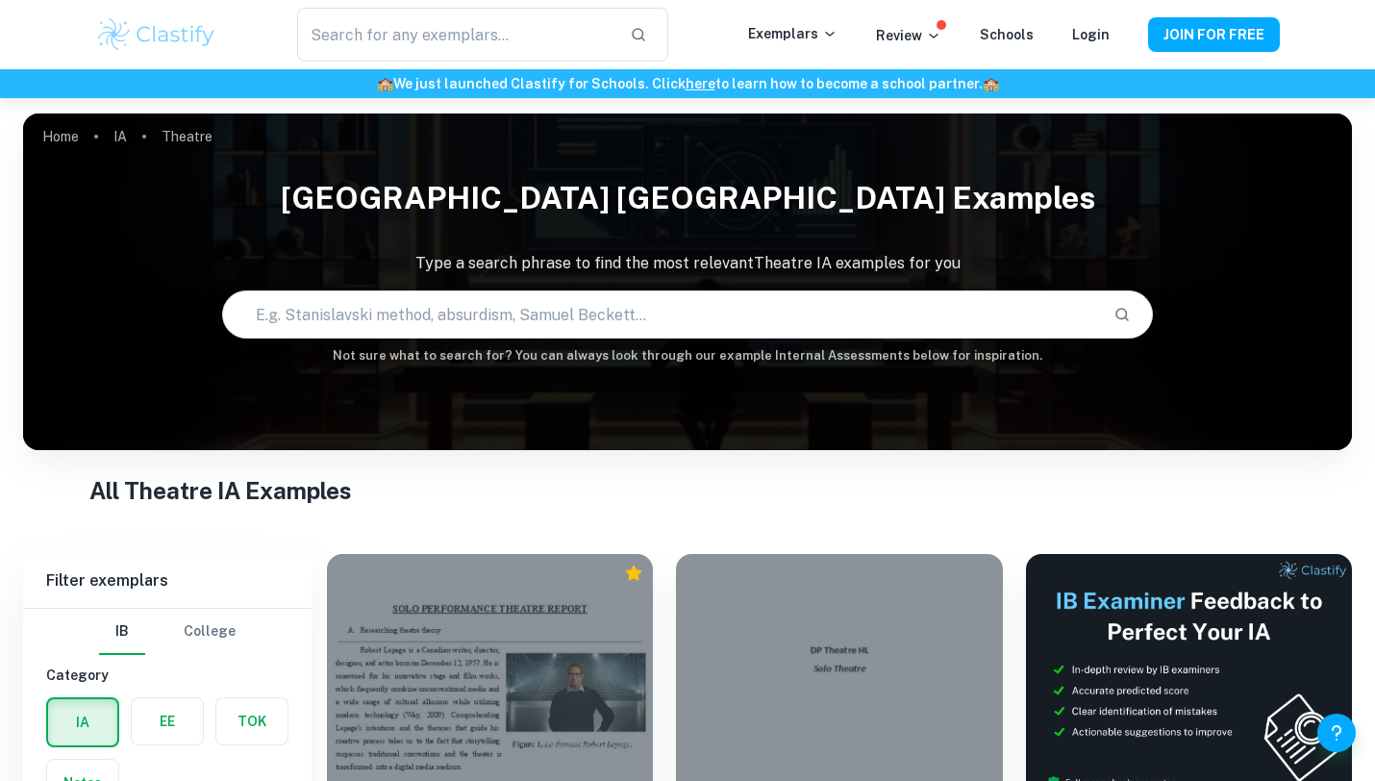
scroll to position [70, 0]
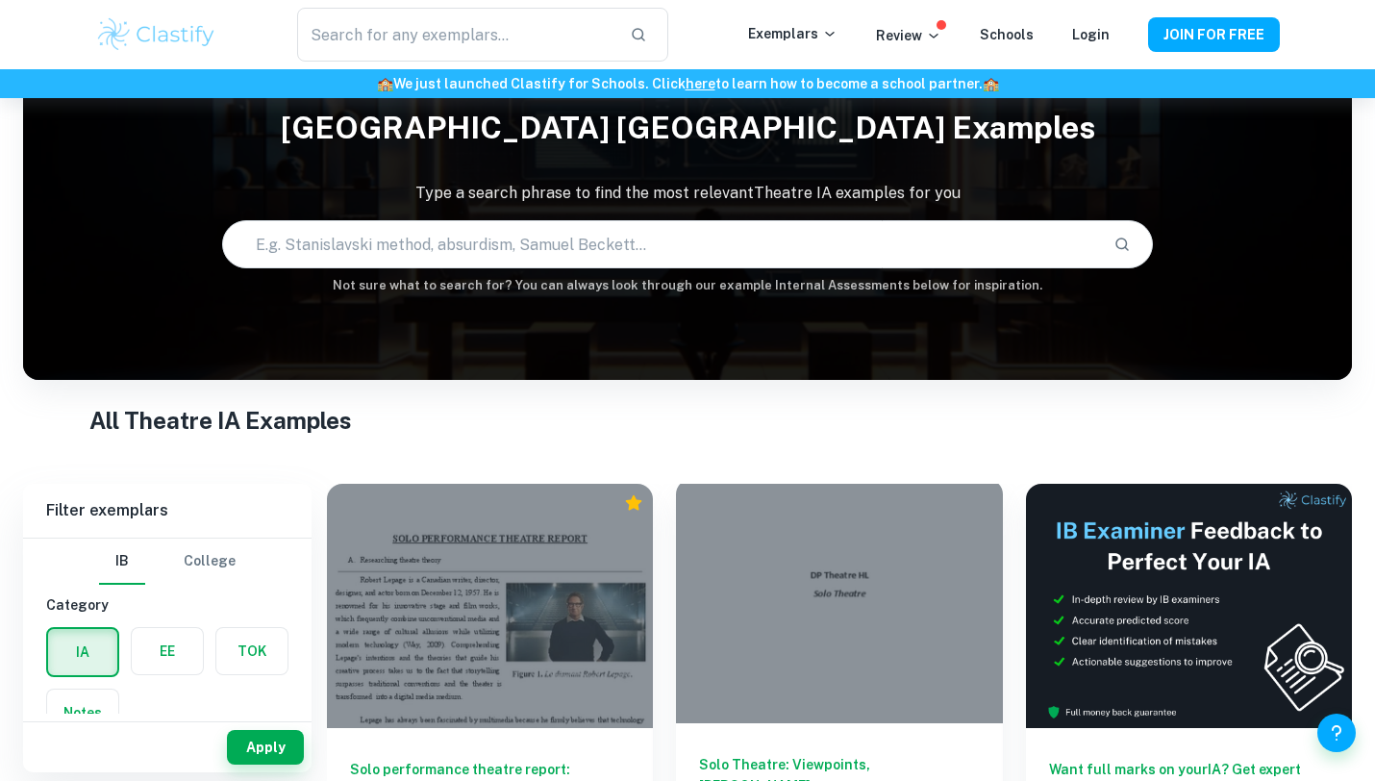
click at [862, 511] on div at bounding box center [839, 601] width 326 height 244
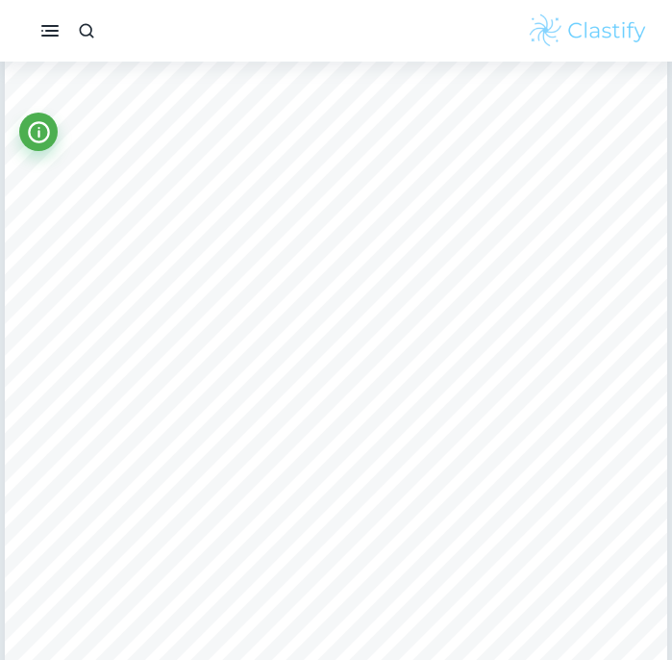
scroll to position [2239, 0]
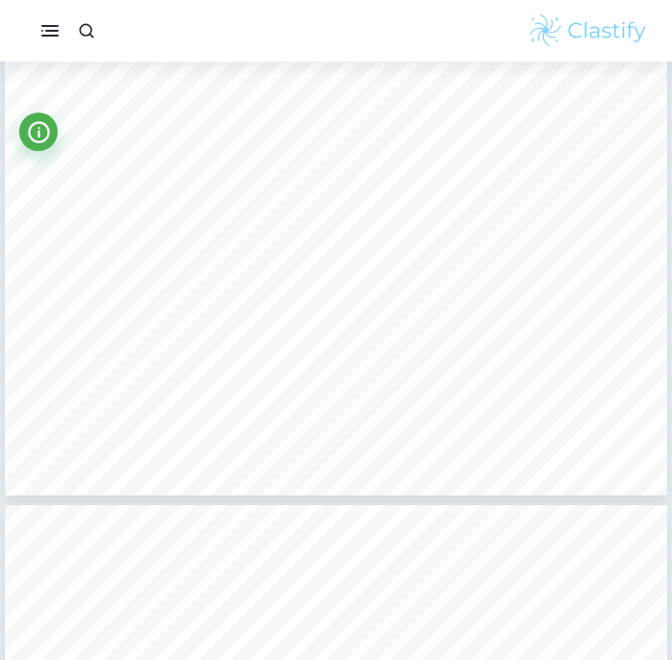
type input "4"
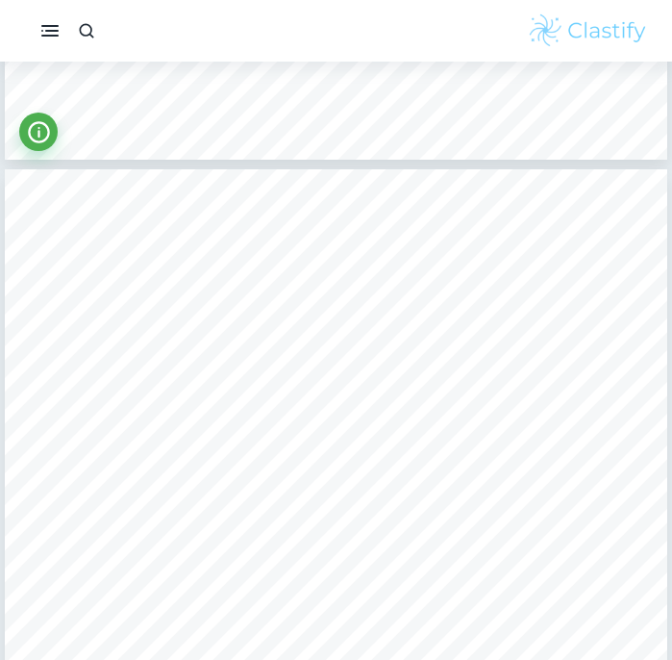
scroll to position [2995, 0]
